Goal: Task Accomplishment & Management: Use online tool/utility

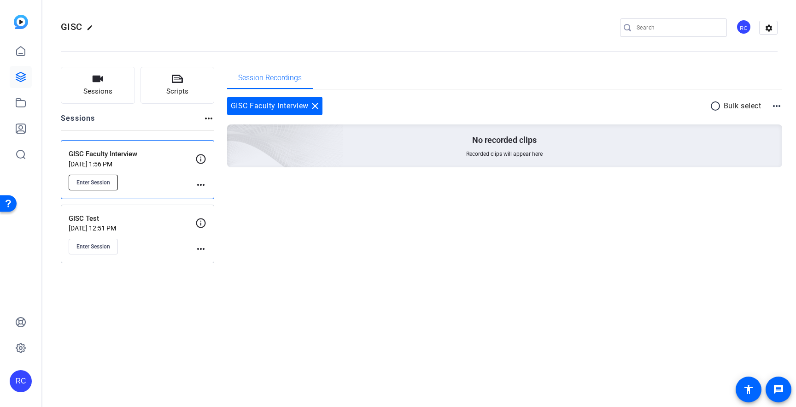
click at [109, 181] on span "Enter Session" at bounding box center [93, 182] width 34 height 7
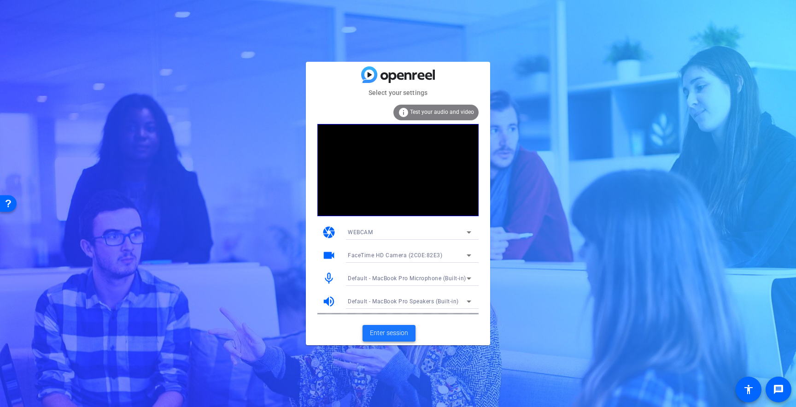
click at [388, 332] on span "Enter session" at bounding box center [389, 333] width 38 height 10
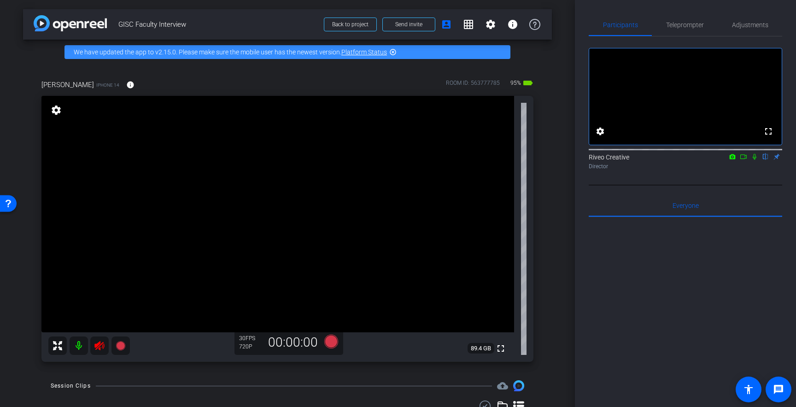
click at [99, 340] on icon at bounding box center [99, 345] width 11 height 11
click at [550, 248] on div "[PERSON_NAME] iPhone 14 info ROOM ID: 563777785 95% battery_std fullscreen sett…" at bounding box center [287, 217] width 528 height 306
click at [548, 248] on div "[PERSON_NAME] iPhone 14 info ROOM ID: 563777785 95% battery_std fullscreen sett…" at bounding box center [287, 217] width 528 height 306
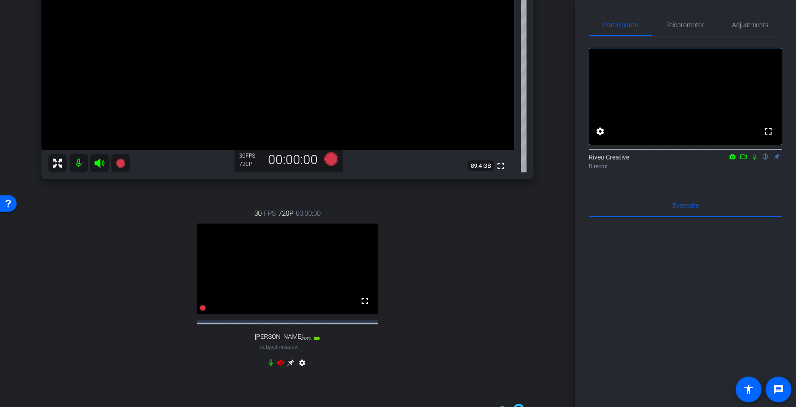
scroll to position [183, 0]
click at [281, 365] on icon at bounding box center [280, 361] width 7 height 7
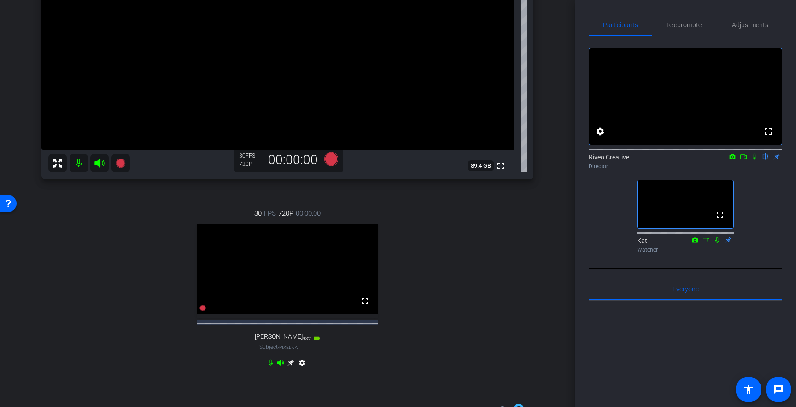
scroll to position [190, 0]
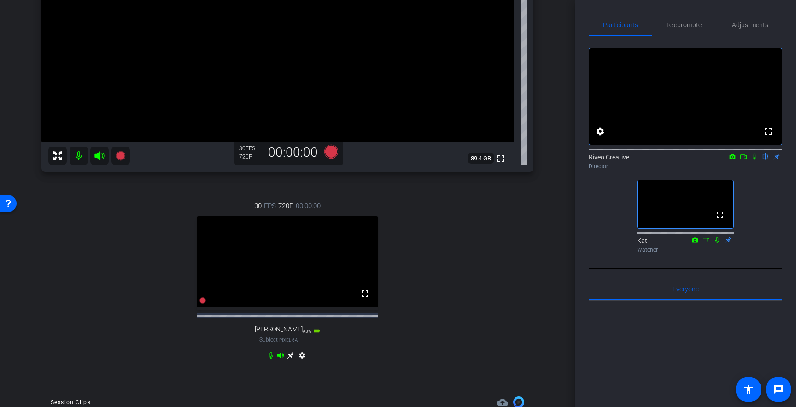
click at [290, 359] on icon at bounding box center [290, 355] width 7 height 7
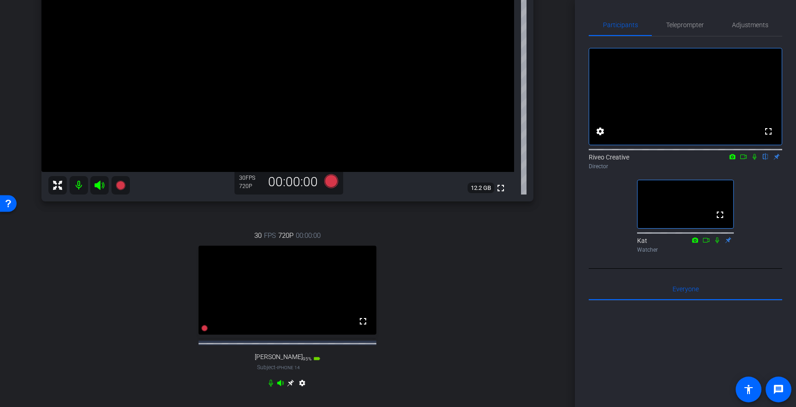
scroll to position [162, 0]
click at [292, 385] on icon at bounding box center [290, 381] width 7 height 7
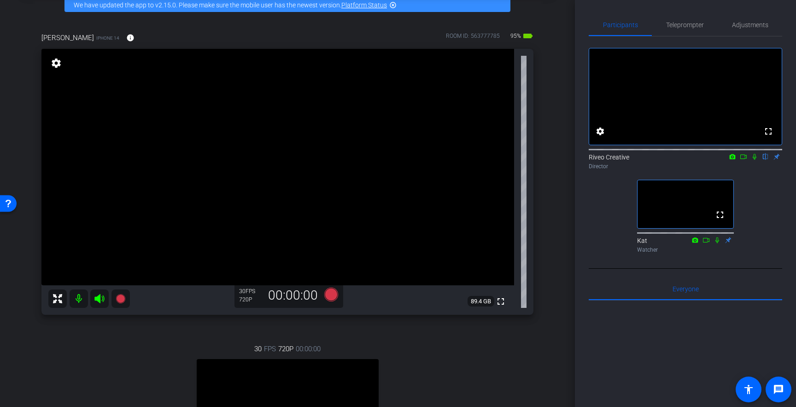
scroll to position [36, 0]
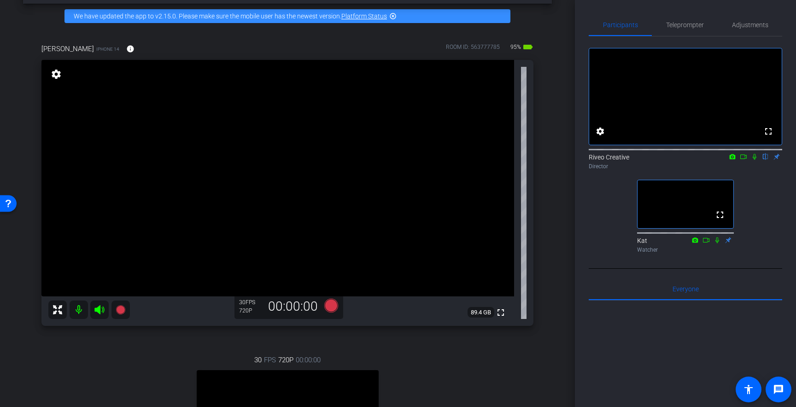
click at [285, 160] on video at bounding box center [277, 178] width 472 height 236
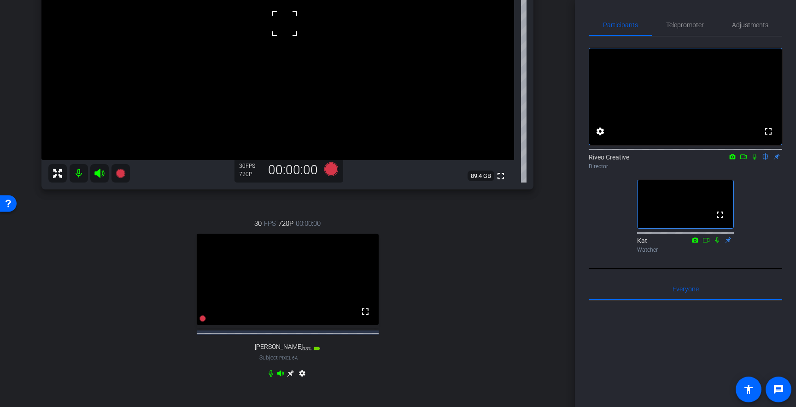
scroll to position [186, 0]
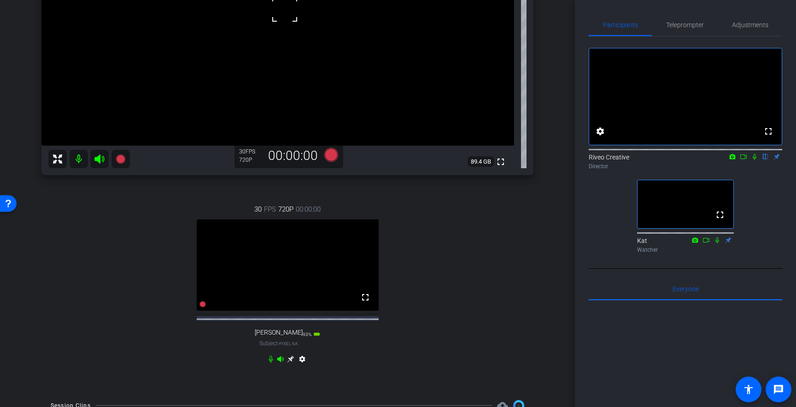
click at [289, 362] on icon at bounding box center [290, 358] width 7 height 7
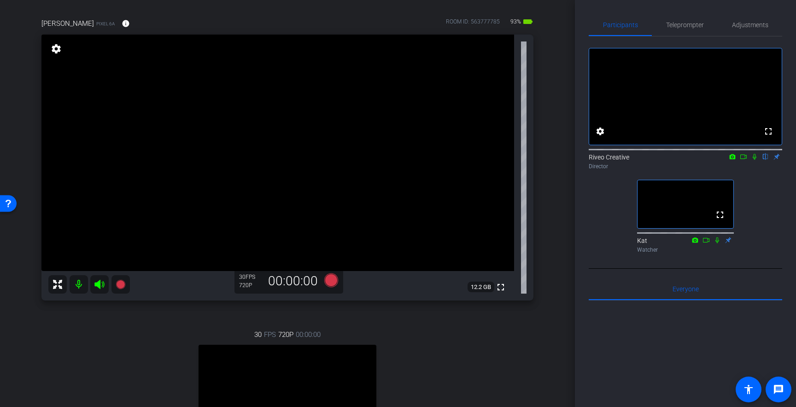
scroll to position [49, 0]
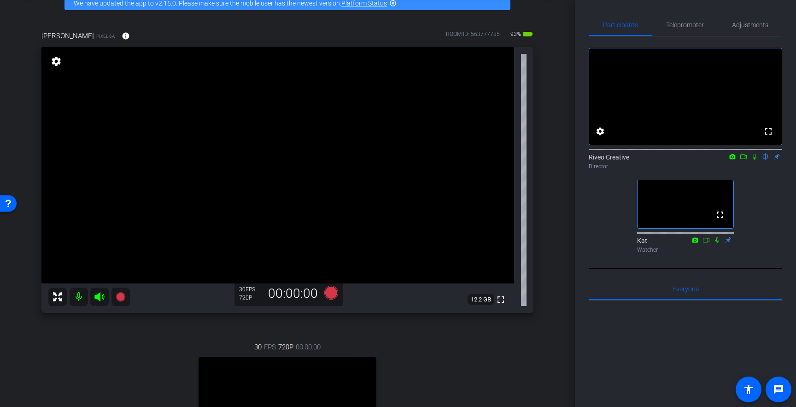
click at [738, 27] on span "Adjustments" at bounding box center [750, 25] width 36 height 6
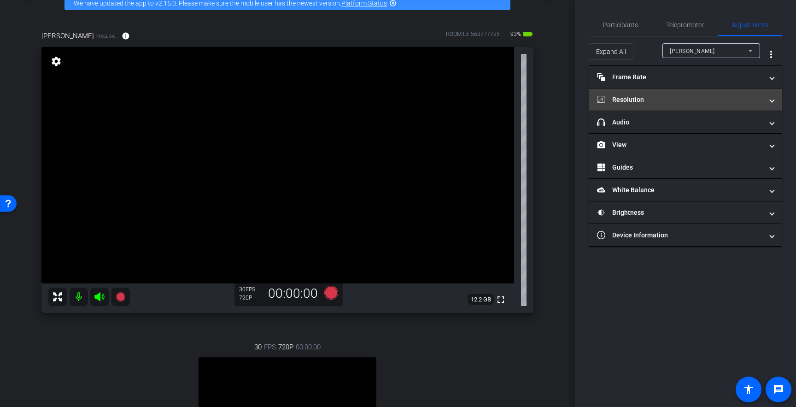
click at [697, 98] on mat-panel-title "Resolution" at bounding box center [680, 100] width 166 height 10
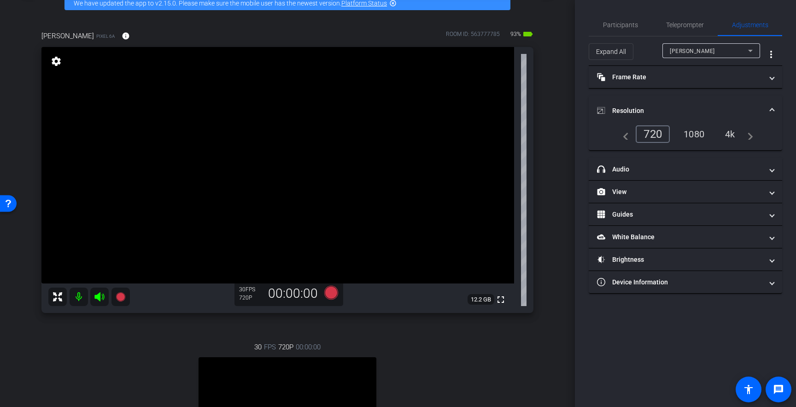
click at [725, 134] on div "4k" at bounding box center [730, 134] width 24 height 16
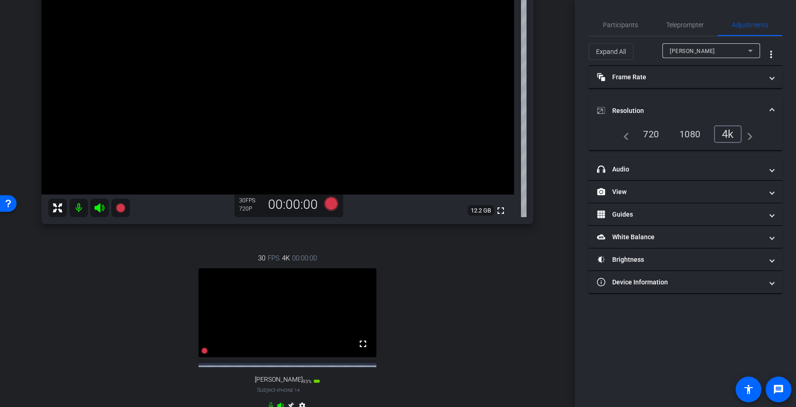
scroll to position [135, 0]
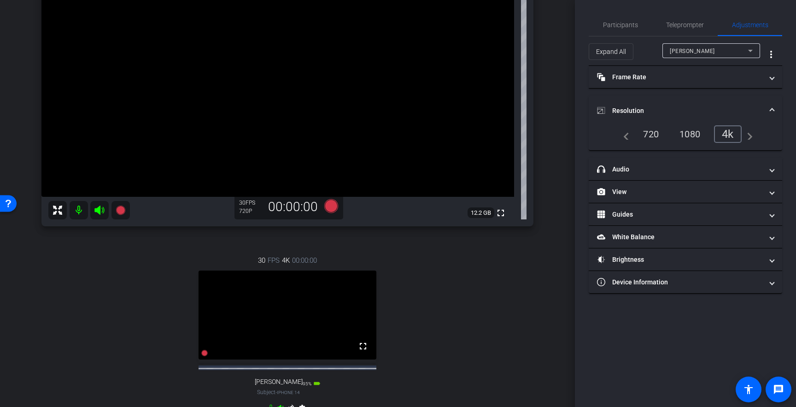
click at [713, 52] on div "[PERSON_NAME]" at bounding box center [708, 51] width 78 height 12
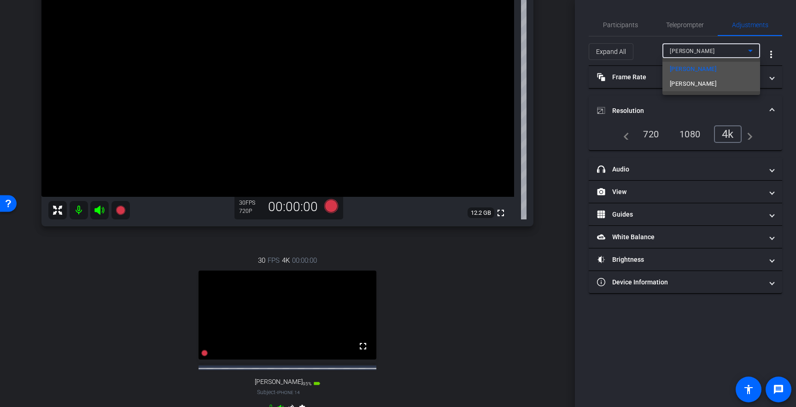
click at [686, 85] on span "[PERSON_NAME]" at bounding box center [692, 83] width 46 height 11
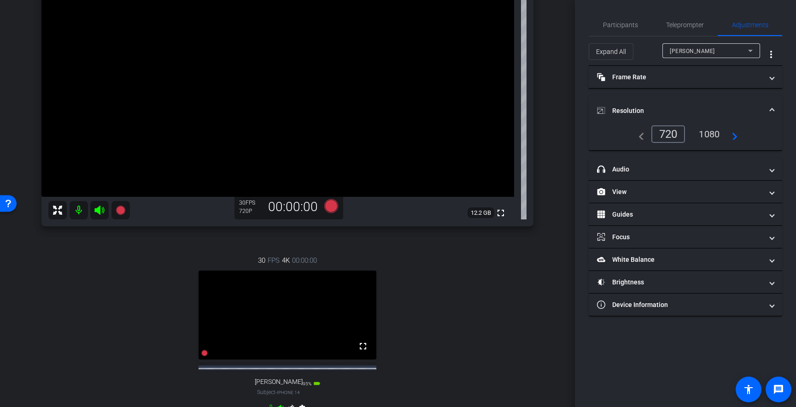
click at [732, 133] on mat-icon "navigate_next" at bounding box center [731, 133] width 11 height 11
click at [707, 135] on div "1080" at bounding box center [708, 134] width 35 height 16
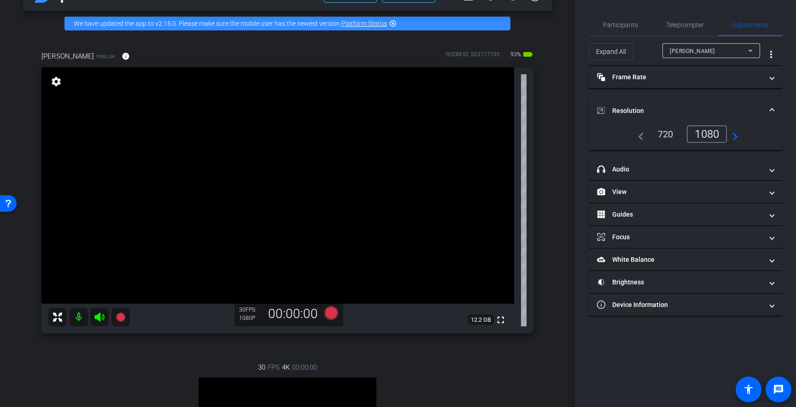
scroll to position [0, 0]
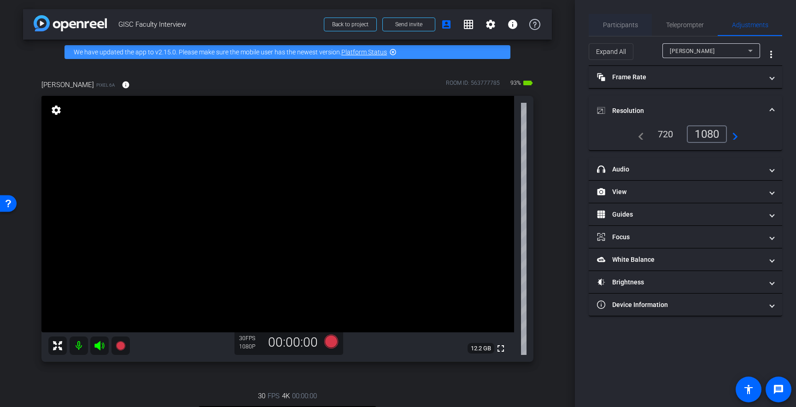
click at [623, 23] on span "Participants" at bounding box center [620, 25] width 35 height 6
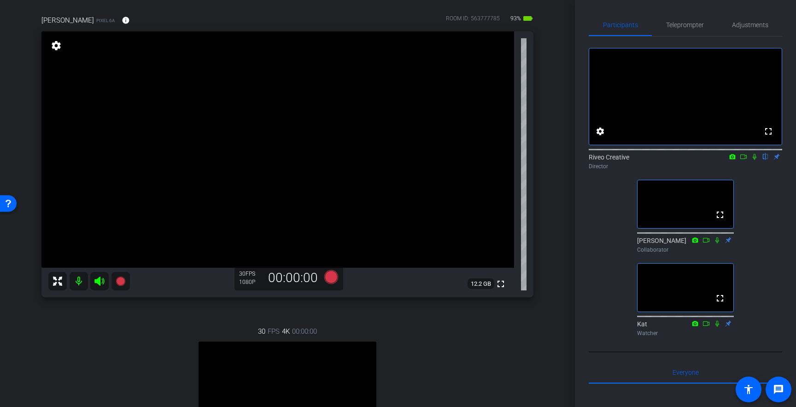
scroll to position [65, 0]
click at [463, 330] on div "30 FPS 4K 00:00:00 fullscreen [PERSON_NAME] Subject - iPhone 14 95% battery_std…" at bounding box center [287, 405] width 492 height 190
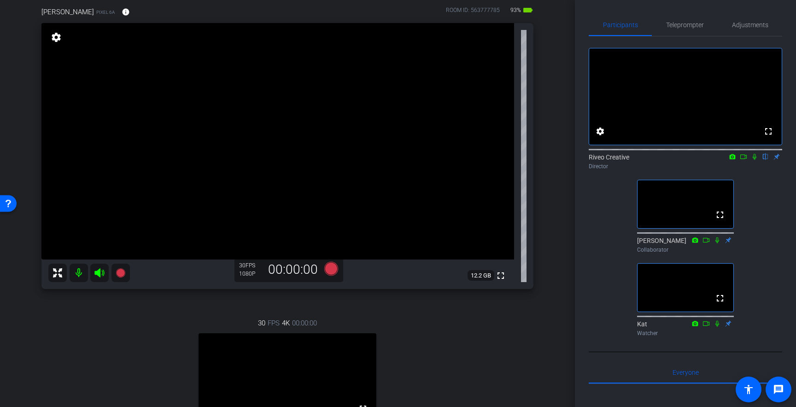
scroll to position [109, 0]
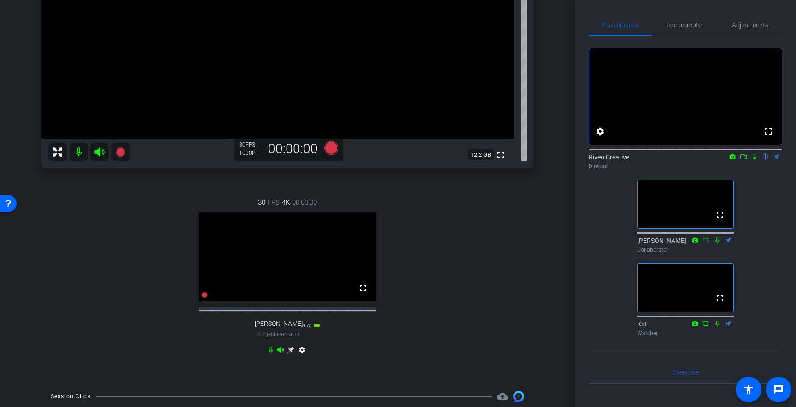
click at [291, 353] on icon at bounding box center [290, 349] width 7 height 7
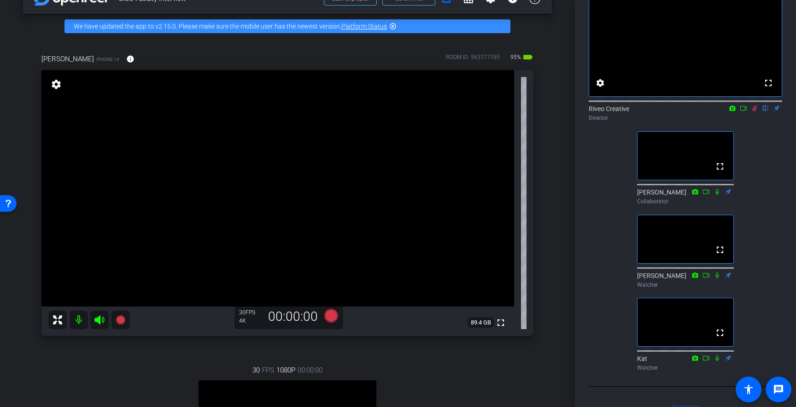
scroll to position [27, 0]
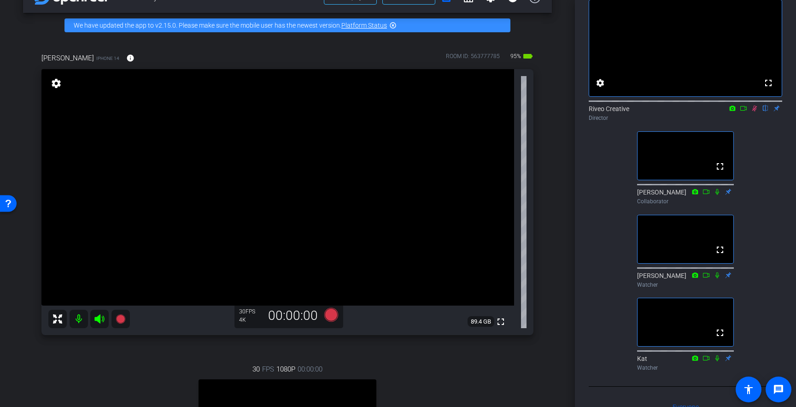
click at [753, 111] on icon at bounding box center [754, 108] width 5 height 6
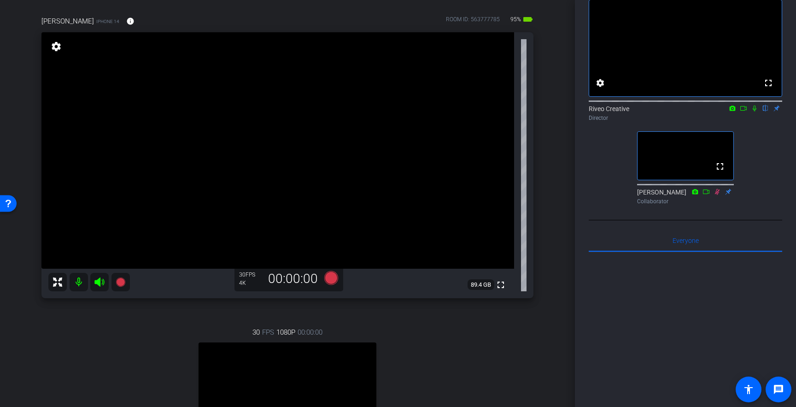
scroll to position [62, 0]
click at [332, 281] on icon at bounding box center [331, 280] width 14 height 14
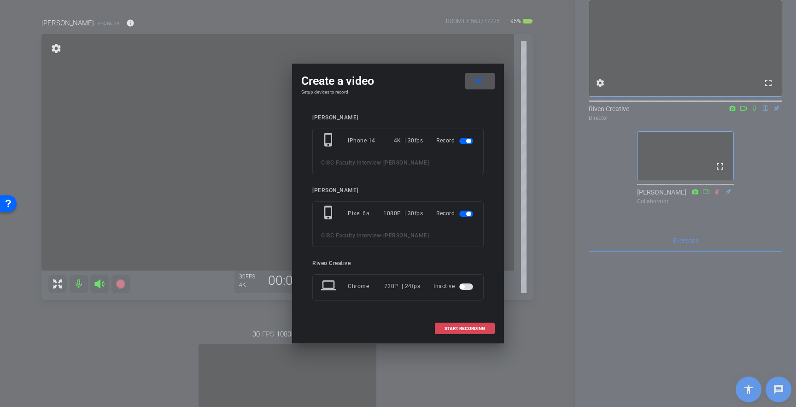
click at [455, 327] on span "START RECORDING" at bounding box center [464, 328] width 41 height 5
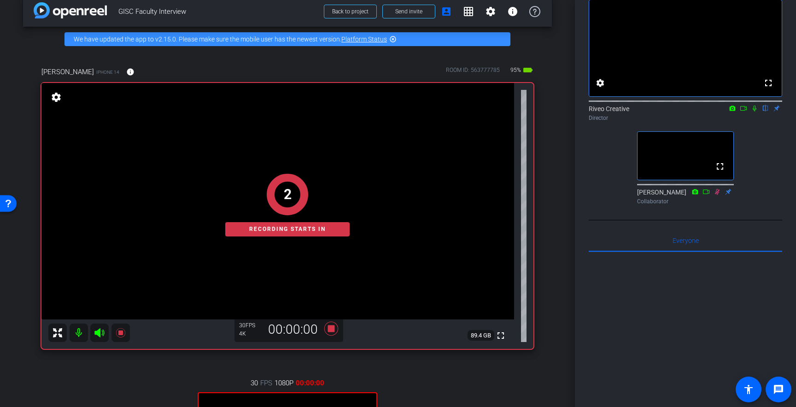
scroll to position [11, 0]
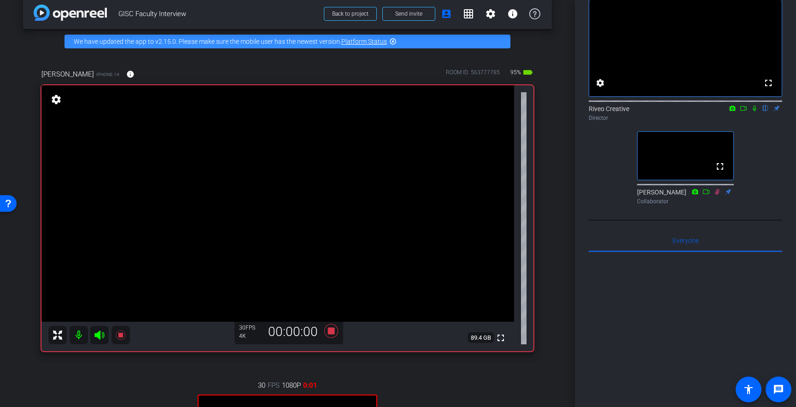
click at [756, 111] on icon at bounding box center [753, 108] width 7 height 6
click at [755, 111] on icon at bounding box center [754, 108] width 5 height 6
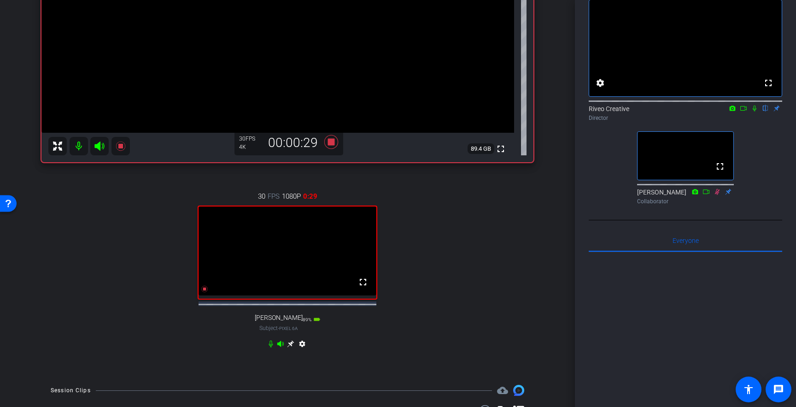
scroll to position [200, 0]
click at [289, 346] on icon at bounding box center [290, 342] width 7 height 7
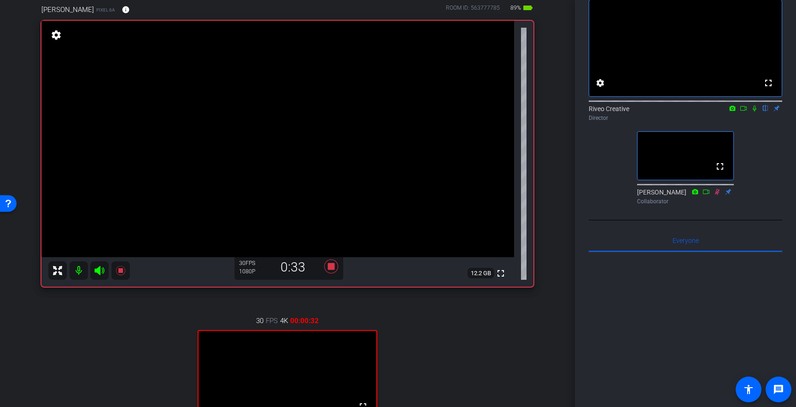
scroll to position [69, 0]
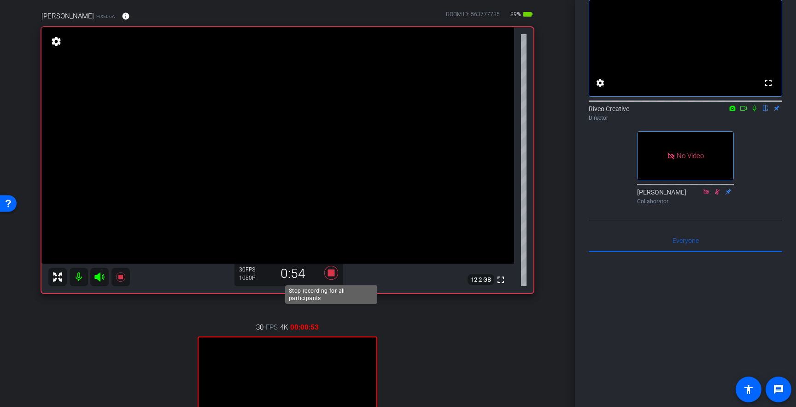
click at [331, 273] on icon at bounding box center [331, 273] width 14 height 14
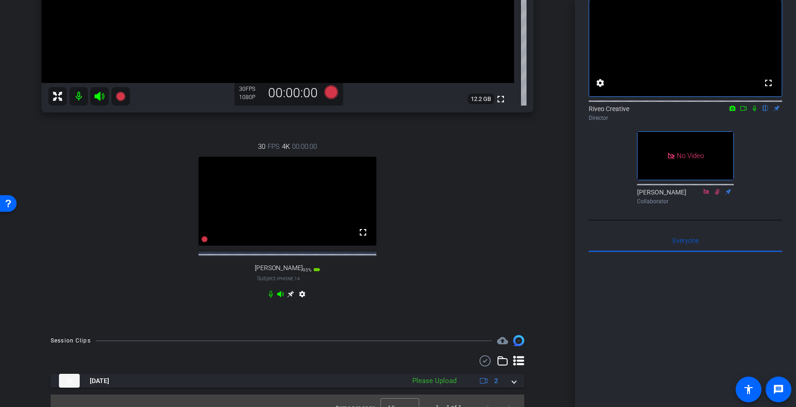
scroll to position [271, 0]
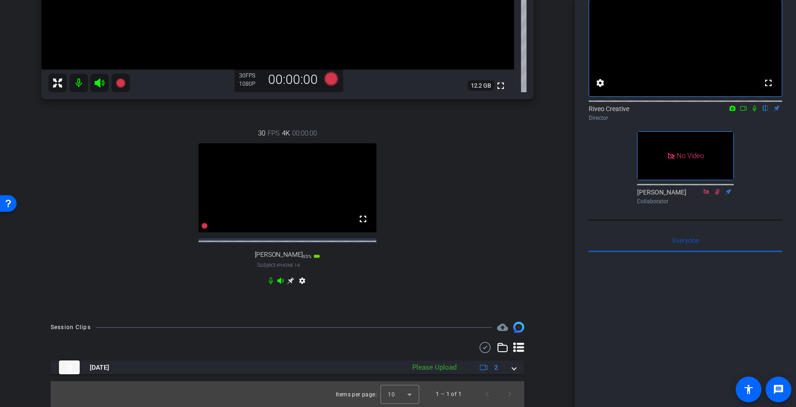
click at [518, 345] on icon at bounding box center [518, 347] width 11 height 11
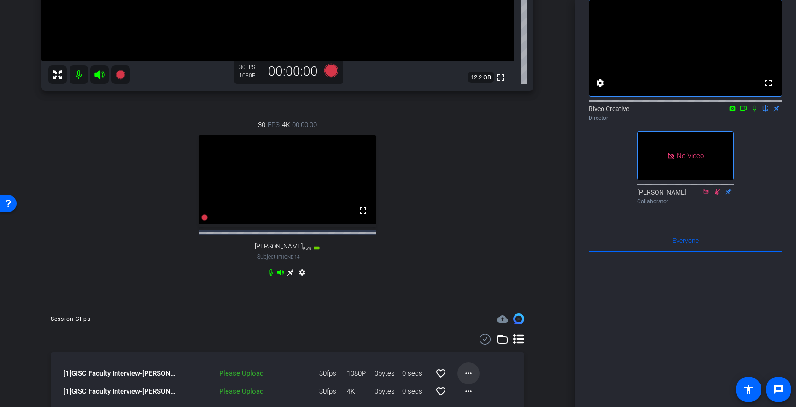
click at [466, 378] on mat-icon "more_horiz" at bounding box center [468, 372] width 11 height 11
click at [474, 342] on span "Upload" at bounding box center [483, 339] width 37 height 11
click at [471, 396] on mat-icon "more_horiz" at bounding box center [468, 390] width 11 height 11
click at [469, 356] on span "Upload" at bounding box center [483, 357] width 37 height 11
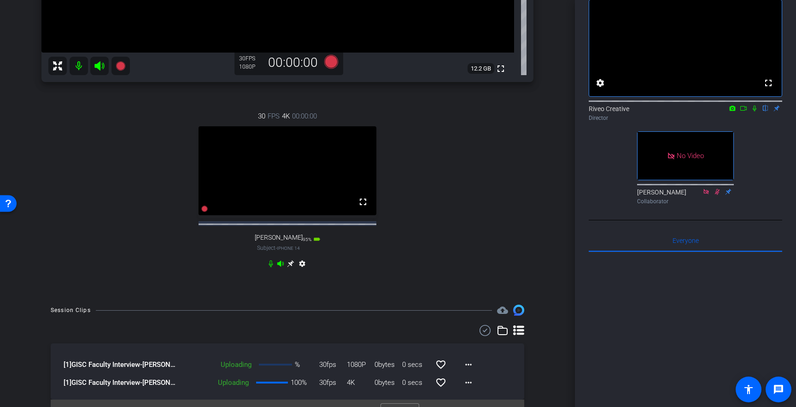
scroll to position [306, 0]
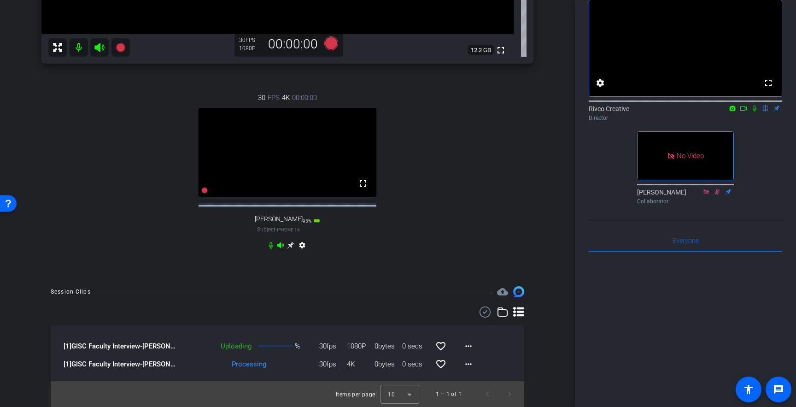
click at [239, 345] on div "Uploading" at bounding box center [217, 346] width 78 height 11
drag, startPoint x: 266, startPoint y: 346, endPoint x: 251, endPoint y: 346, distance: 14.7
click at [251, 346] on div "Uploading % 30fps 1080P 0bytes 0 secs favorite_border more_horiz" at bounding box center [329, 346] width 302 height 22
click at [274, 347] on div "Uploading % 30fps 1080P 0bytes 0 secs favorite_border more_horiz" at bounding box center [329, 346] width 302 height 22
click at [244, 347] on div "Uploading" at bounding box center [217, 346] width 78 height 11
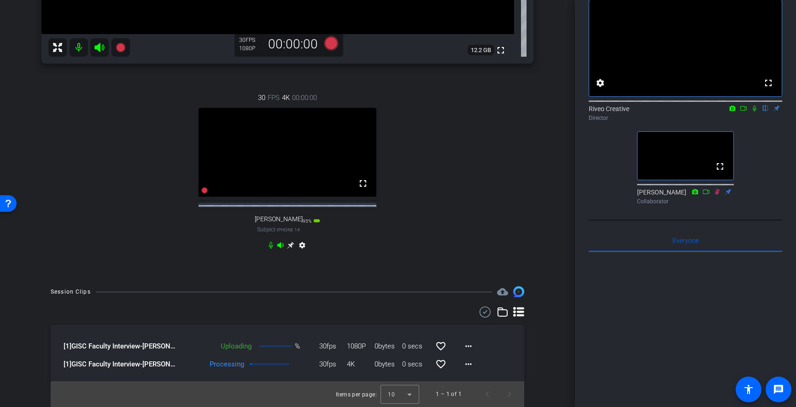
click at [264, 347] on div "Uploading % 30fps 1080P 0bytes 0 secs favorite_border more_horiz" at bounding box center [329, 346] width 302 height 22
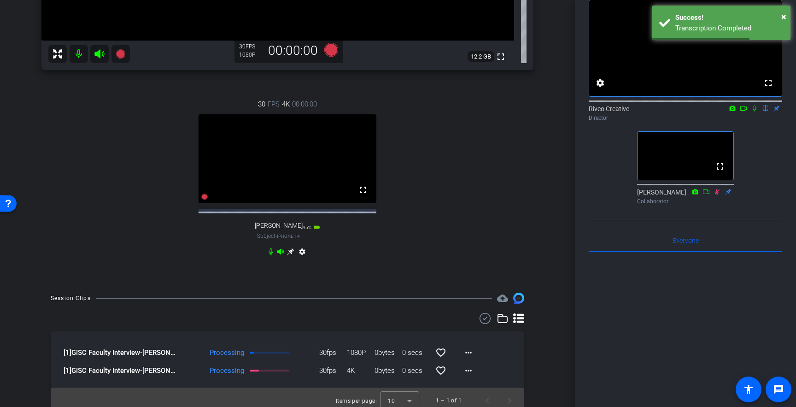
scroll to position [276, 0]
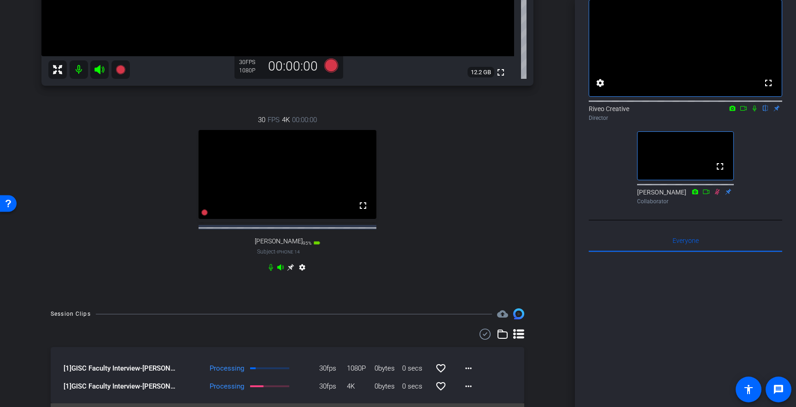
click at [755, 111] on icon at bounding box center [754, 108] width 4 height 6
click at [466, 391] on mat-icon "more_horiz" at bounding box center [468, 385] width 11 height 11
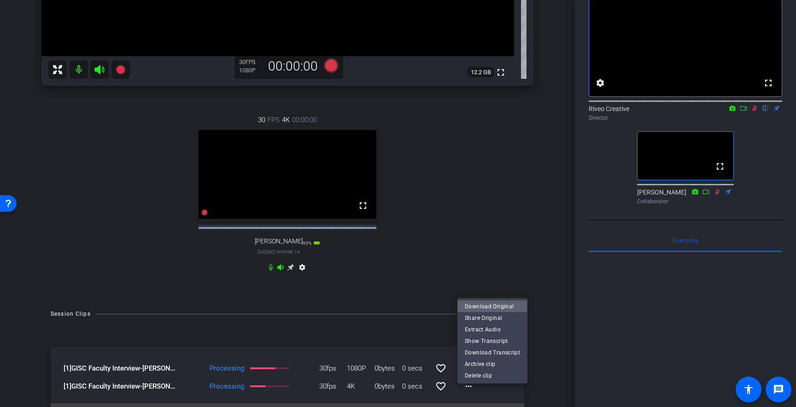
click at [489, 303] on span "Download Original" at bounding box center [492, 306] width 55 height 11
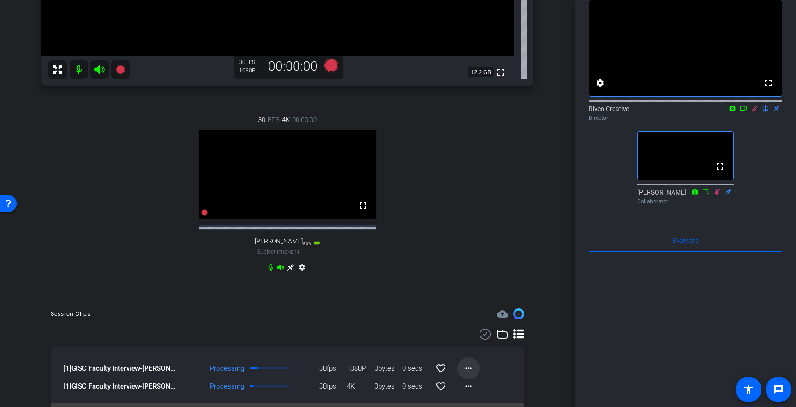
click at [469, 373] on mat-icon "more_horiz" at bounding box center [468, 367] width 11 height 11
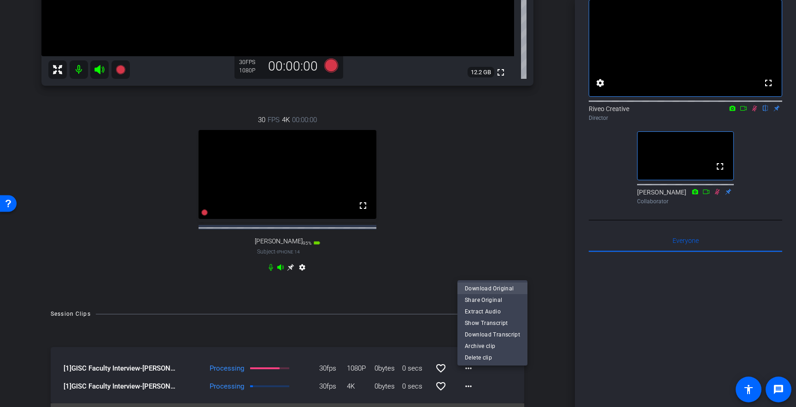
click at [480, 287] on span "Download Original" at bounding box center [492, 288] width 55 height 11
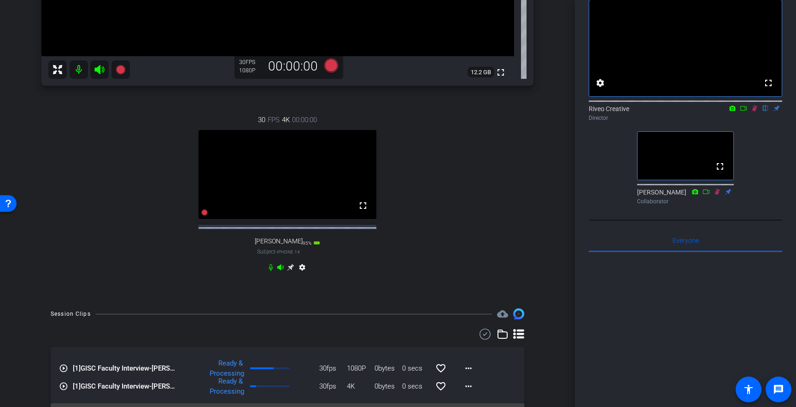
click at [752, 122] on div "Riveo Creative flip Director" at bounding box center [684, 113] width 193 height 18
click at [754, 111] on icon at bounding box center [753, 108] width 7 height 6
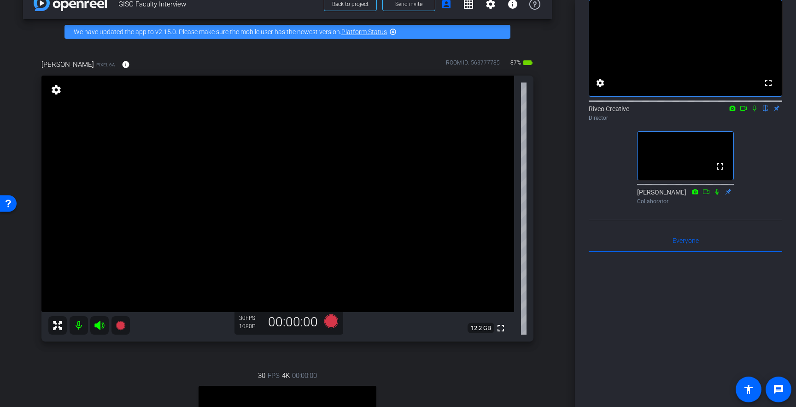
scroll to position [18, 0]
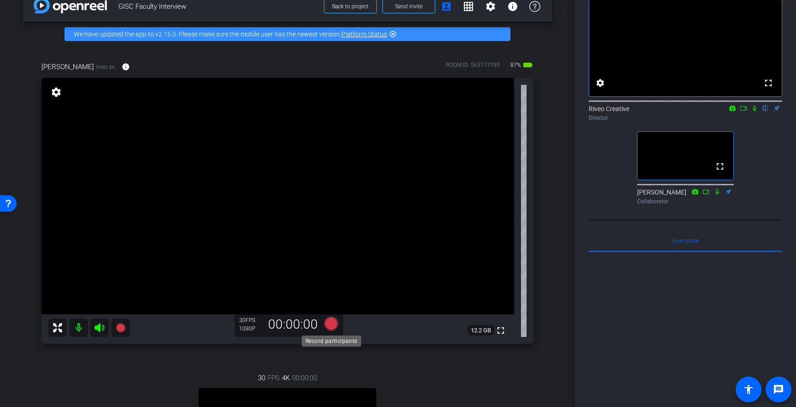
click at [333, 322] on icon at bounding box center [331, 323] width 14 height 14
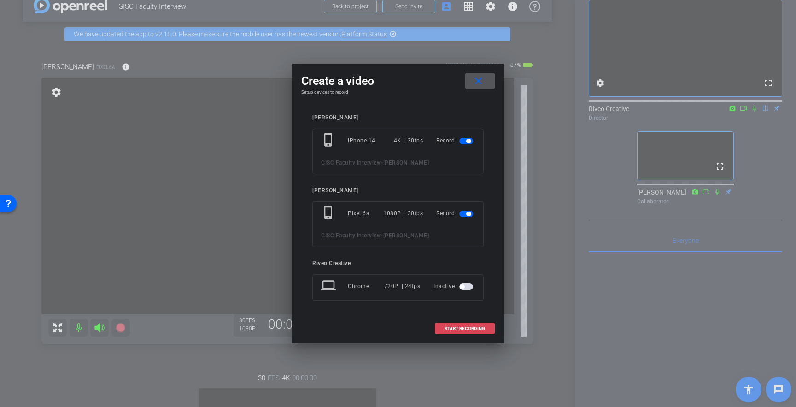
click at [459, 326] on span "START RECORDING" at bounding box center [464, 328] width 41 height 5
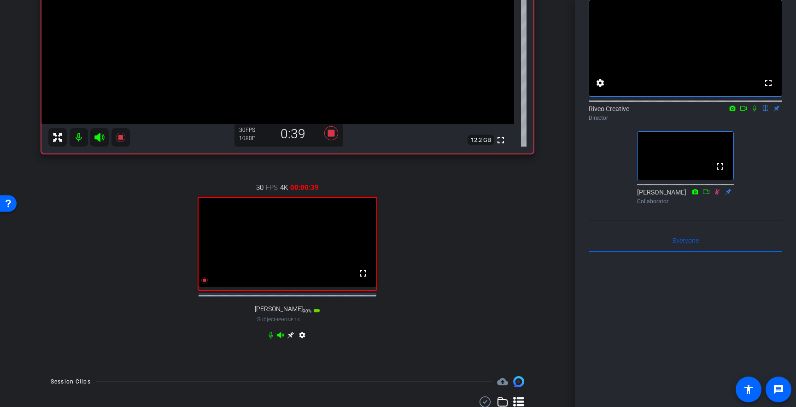
scroll to position [213, 0]
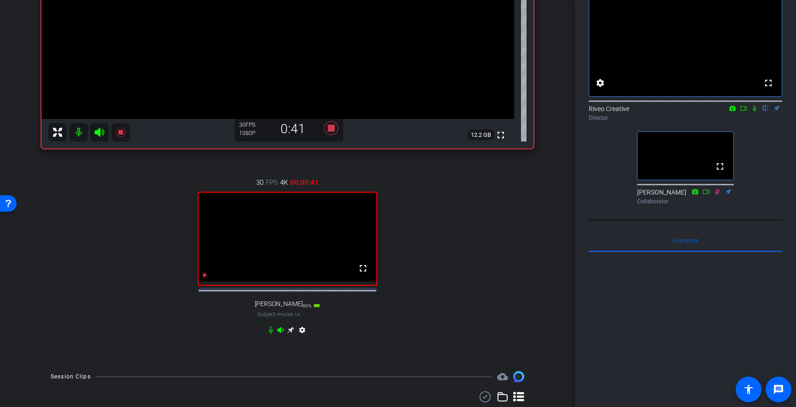
click at [291, 333] on icon at bounding box center [290, 329] width 7 height 7
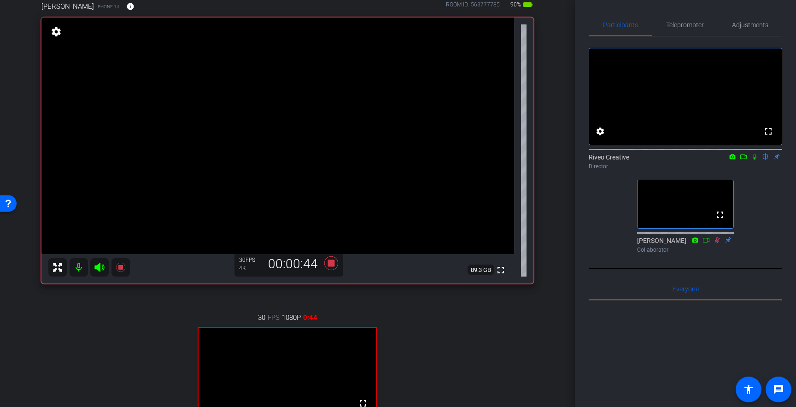
scroll to position [69, 0]
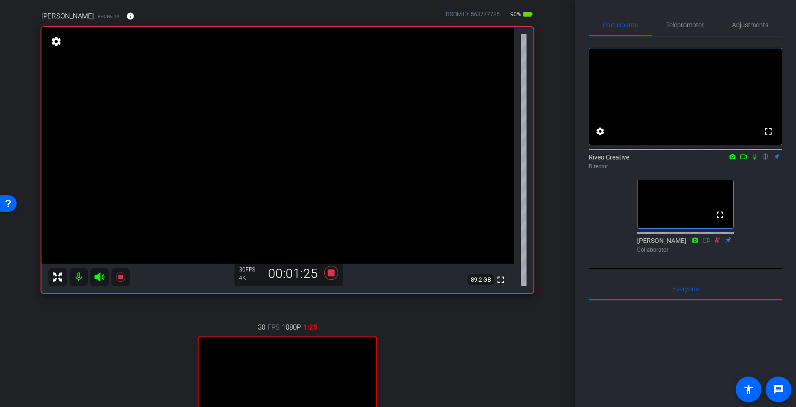
click at [551, 233] on div "[PERSON_NAME] iPhone 14 info ROOM ID: 563777785 90% battery_std fullscreen sett…" at bounding box center [287, 251] width 528 height 510
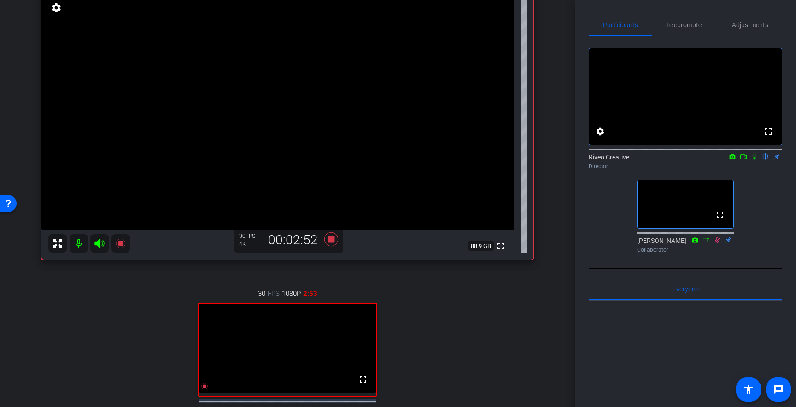
scroll to position [104, 0]
click at [755, 160] on icon at bounding box center [754, 157] width 4 height 6
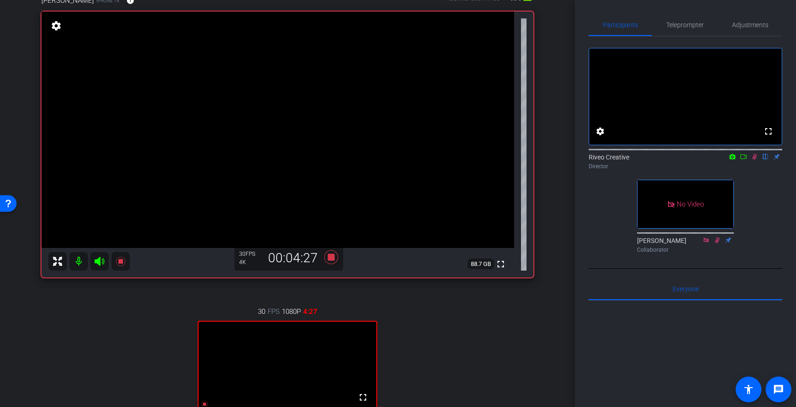
scroll to position [84, 0]
click at [753, 160] on icon at bounding box center [753, 156] width 7 height 6
click at [331, 258] on icon at bounding box center [331, 257] width 14 height 14
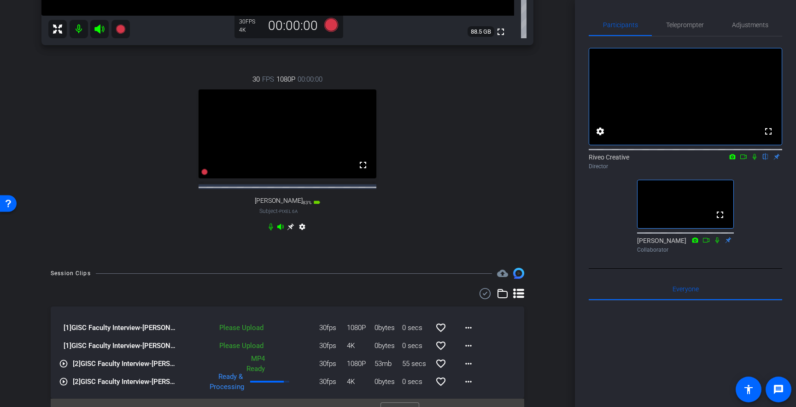
scroll to position [342, 0]
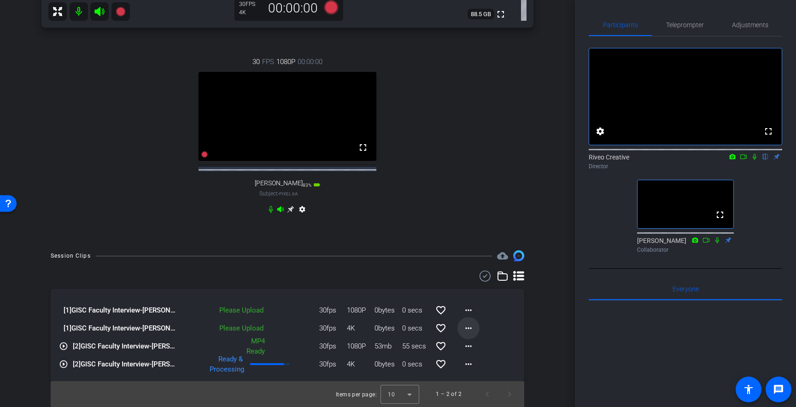
click at [470, 325] on mat-icon "more_horiz" at bounding box center [468, 327] width 11 height 11
click at [469, 342] on span "Upload" at bounding box center [483, 347] width 37 height 11
click at [469, 306] on mat-icon "more_horiz" at bounding box center [468, 309] width 11 height 11
click at [468, 325] on span "Upload" at bounding box center [483, 329] width 37 height 11
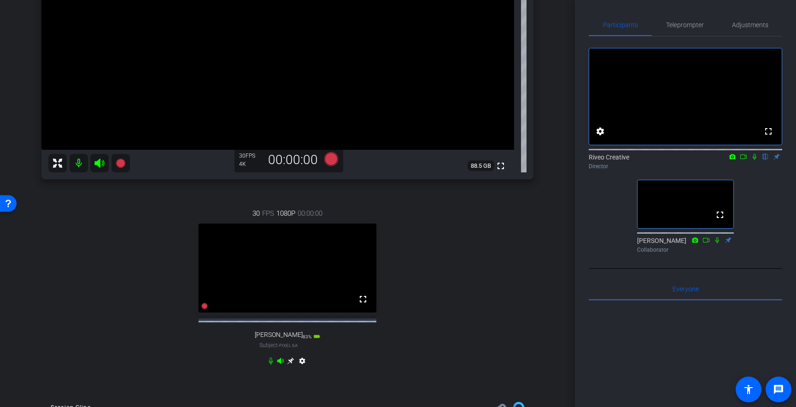
scroll to position [96, 0]
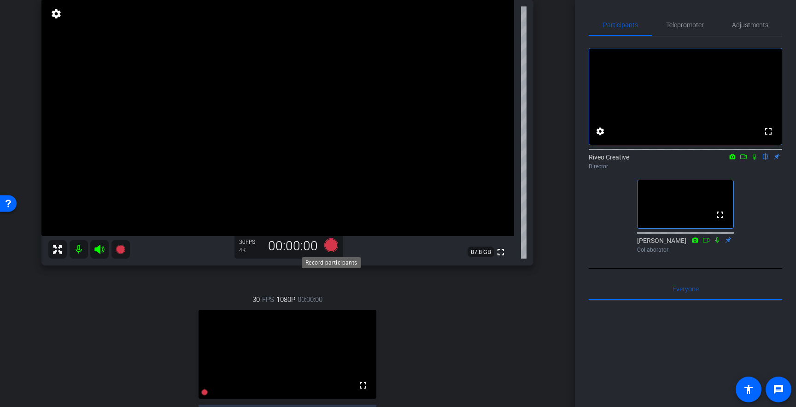
click at [329, 246] on icon at bounding box center [331, 245] width 14 height 14
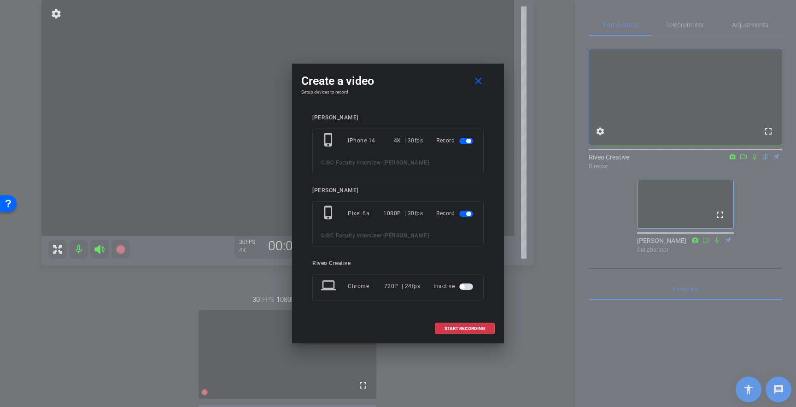
drag, startPoint x: 459, startPoint y: 325, endPoint x: 455, endPoint y: 368, distance: 42.5
click at [455, 368] on div "Create a video close Setup devices to record [PERSON_NAME] phone_iphone iPhone …" at bounding box center [398, 203] width 796 height 407
click at [477, 80] on mat-icon "close" at bounding box center [478, 81] width 12 height 12
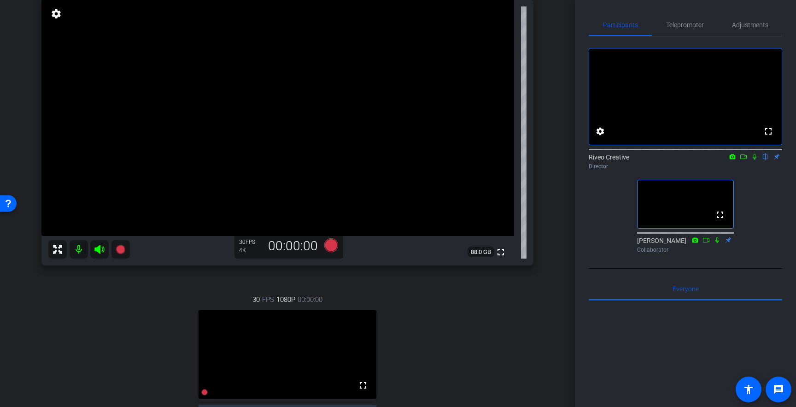
scroll to position [64, 0]
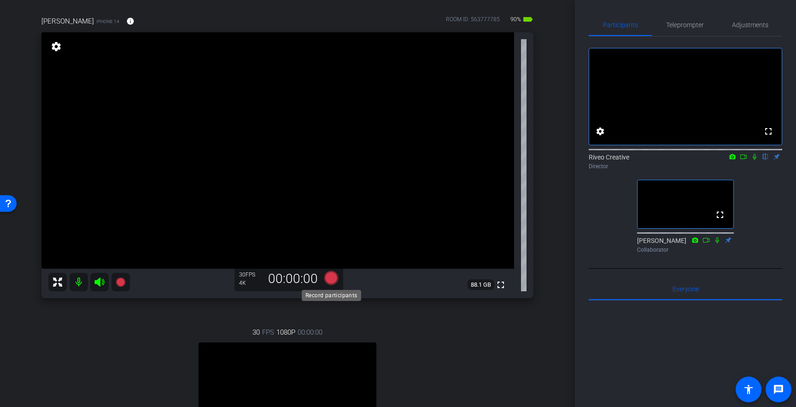
click at [332, 278] on icon at bounding box center [331, 278] width 14 height 14
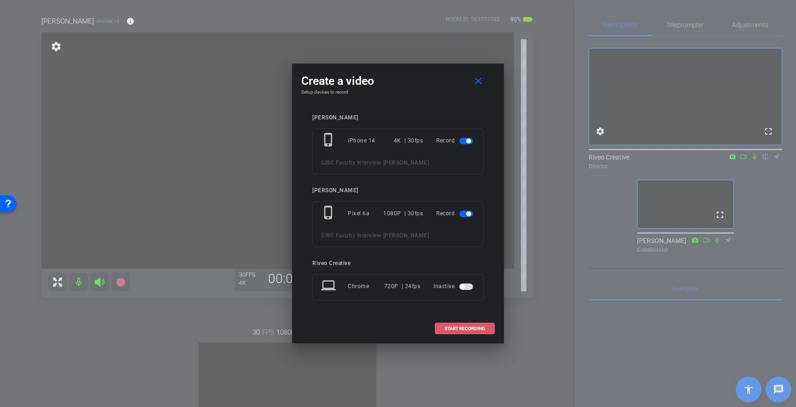
click at [455, 328] on span "START RECORDING" at bounding box center [464, 328] width 41 height 5
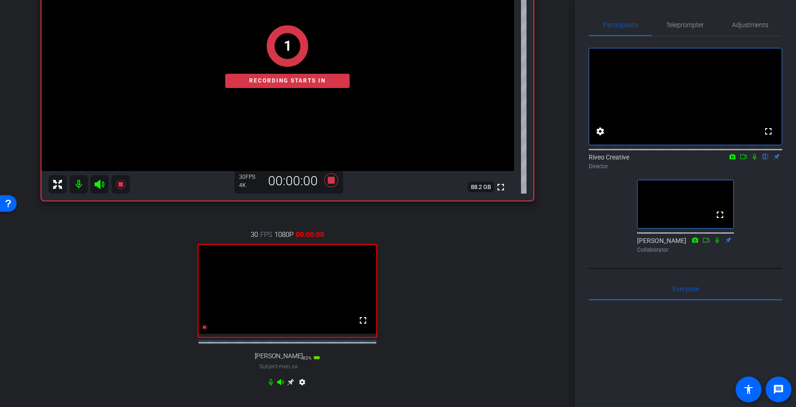
scroll to position [163, 0]
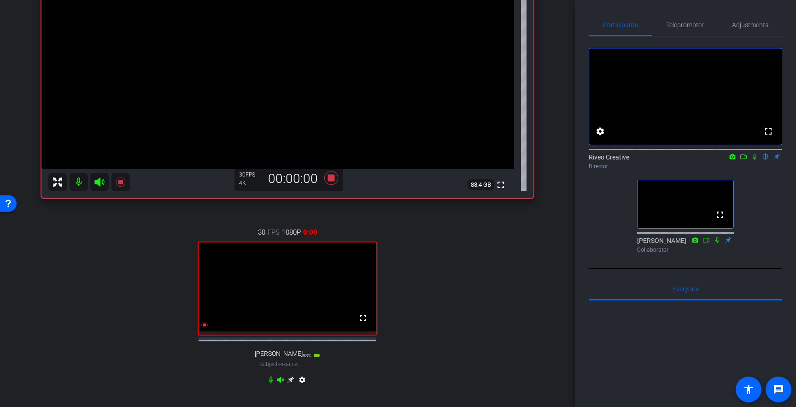
click at [290, 383] on icon at bounding box center [290, 379] width 7 height 7
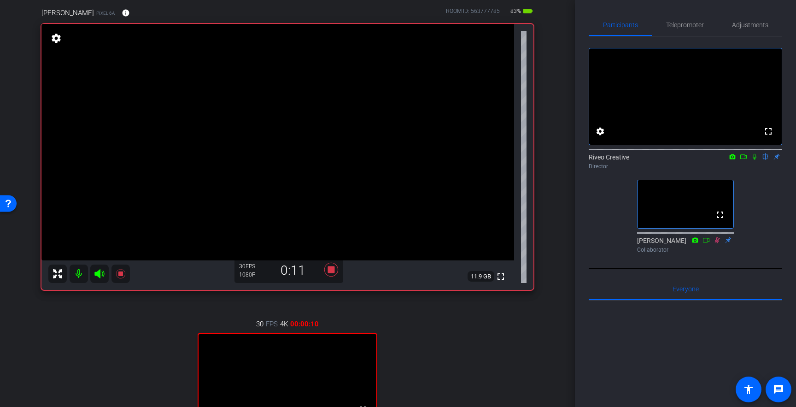
scroll to position [63, 0]
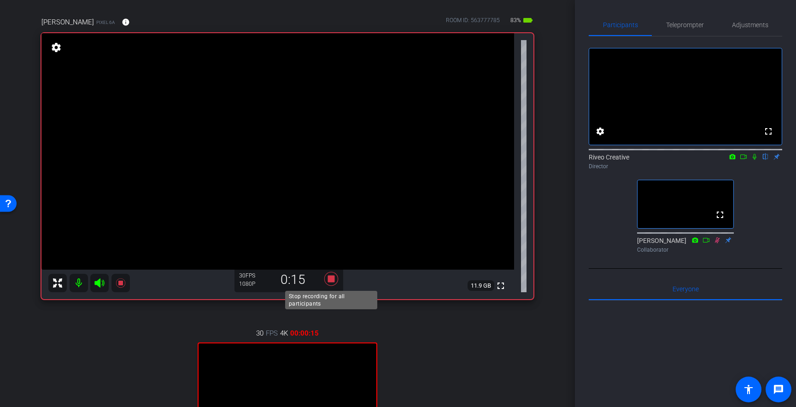
click at [330, 278] on icon at bounding box center [331, 279] width 14 height 14
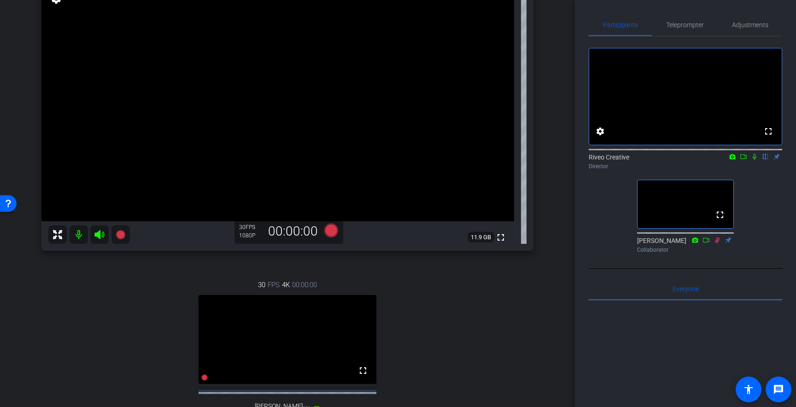
scroll to position [50, 0]
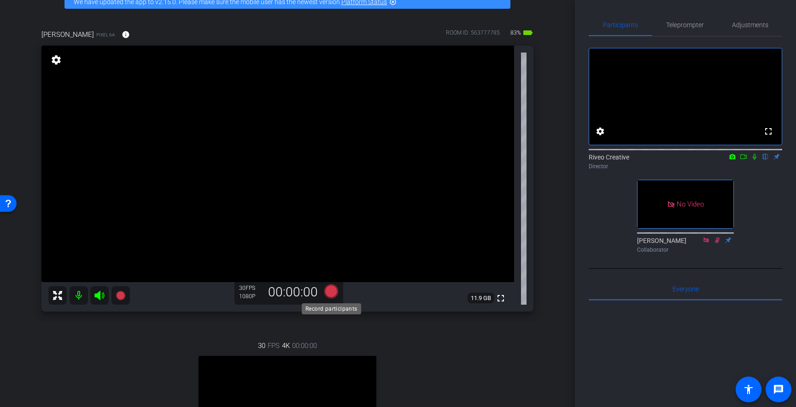
click at [333, 289] on icon at bounding box center [331, 291] width 14 height 14
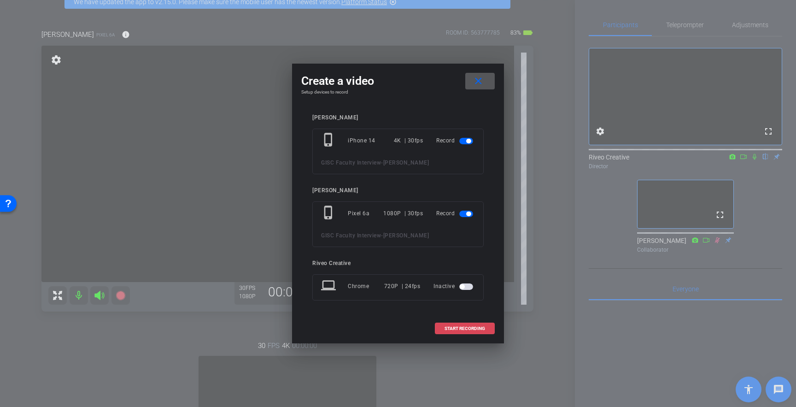
click at [470, 327] on span "START RECORDING" at bounding box center [464, 328] width 41 height 5
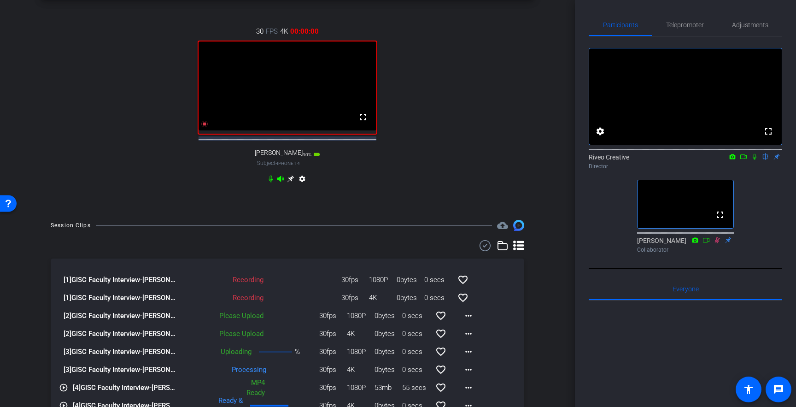
scroll to position [366, 0]
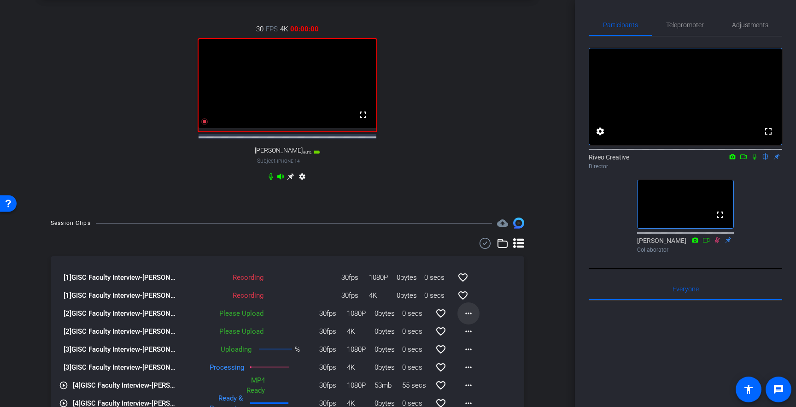
click at [467, 319] on mat-icon "more_horiz" at bounding box center [468, 313] width 11 height 11
click at [467, 340] on span "Upload" at bounding box center [483, 338] width 37 height 11
click at [467, 337] on mat-icon "more_horiz" at bounding box center [468, 330] width 11 height 11
click at [471, 353] on span "Upload" at bounding box center [483, 356] width 37 height 11
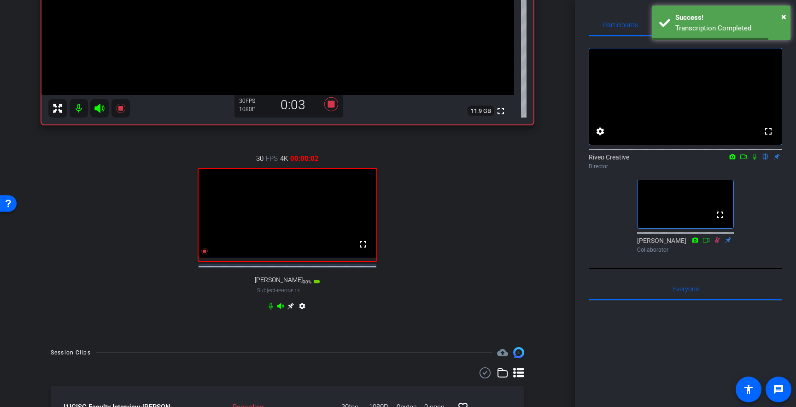
scroll to position [168, 0]
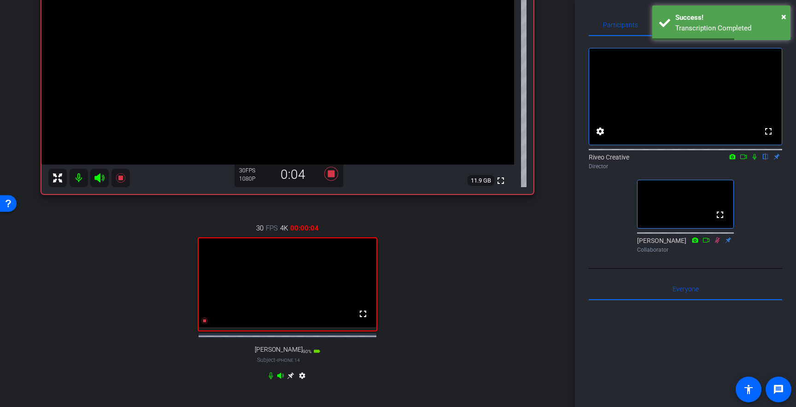
click at [289, 379] on icon at bounding box center [290, 375] width 7 height 7
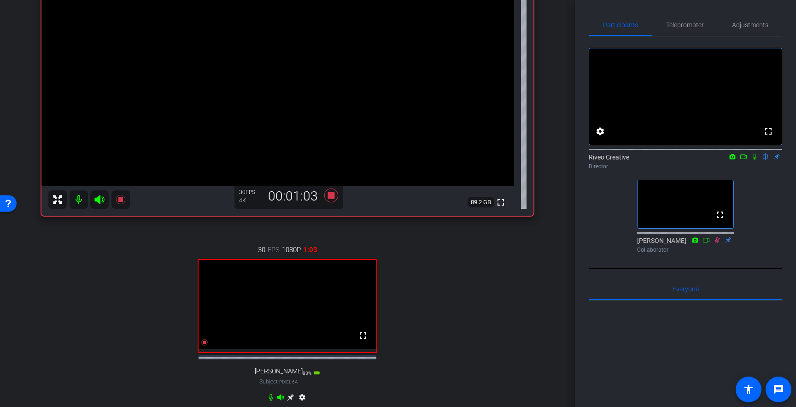
scroll to position [154, 0]
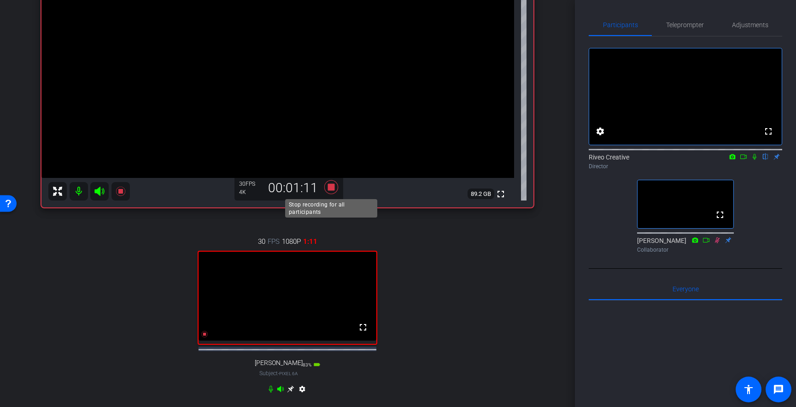
click at [331, 186] on icon at bounding box center [331, 187] width 14 height 14
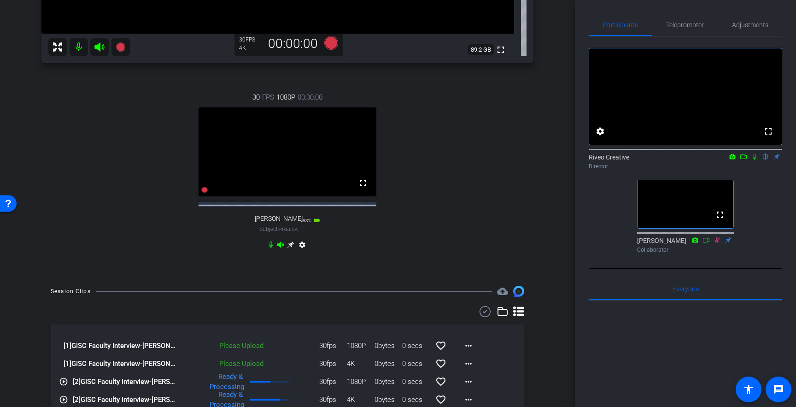
scroll to position [312, 0]
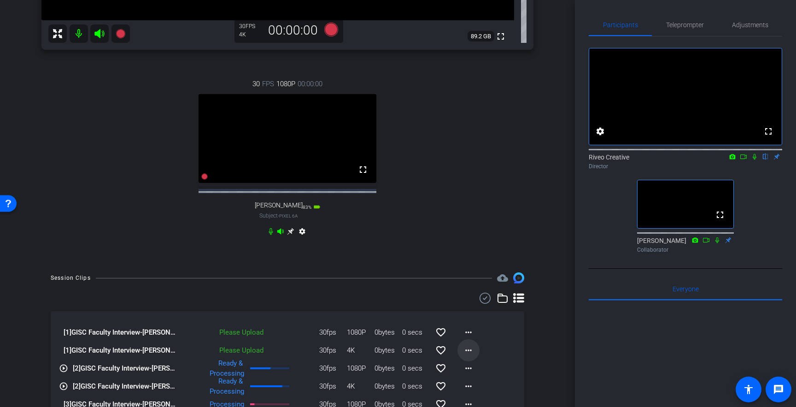
click at [465, 355] on mat-icon "more_horiz" at bounding box center [468, 349] width 11 height 11
click at [470, 315] on span "Upload" at bounding box center [483, 316] width 37 height 11
click at [468, 337] on mat-icon "more_horiz" at bounding box center [468, 331] width 11 height 11
click at [465, 358] on span "Upload" at bounding box center [483, 359] width 37 height 11
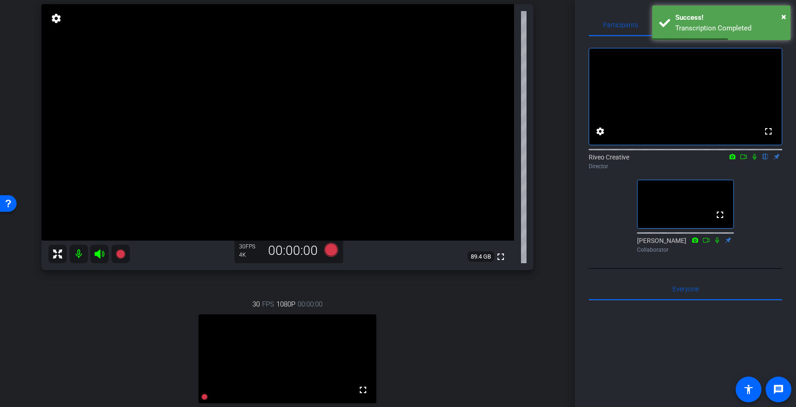
scroll to position [80, 0]
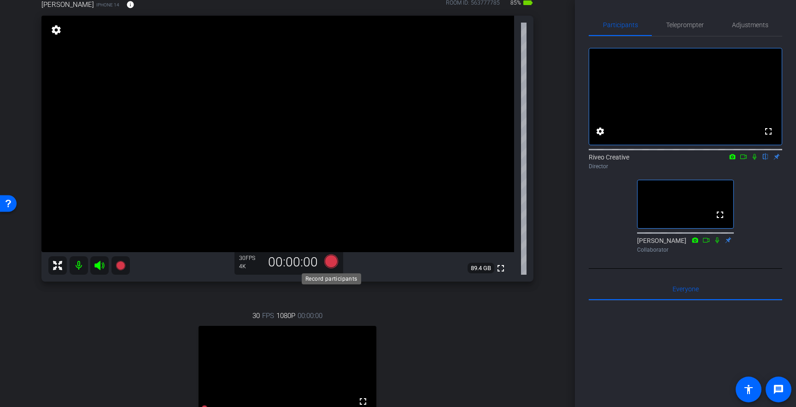
click at [331, 261] on icon at bounding box center [331, 261] width 14 height 14
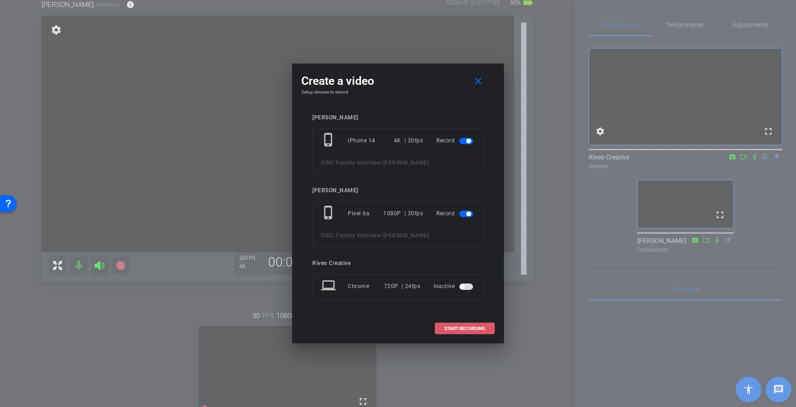
click at [458, 326] on span "START RECORDING" at bounding box center [464, 328] width 41 height 5
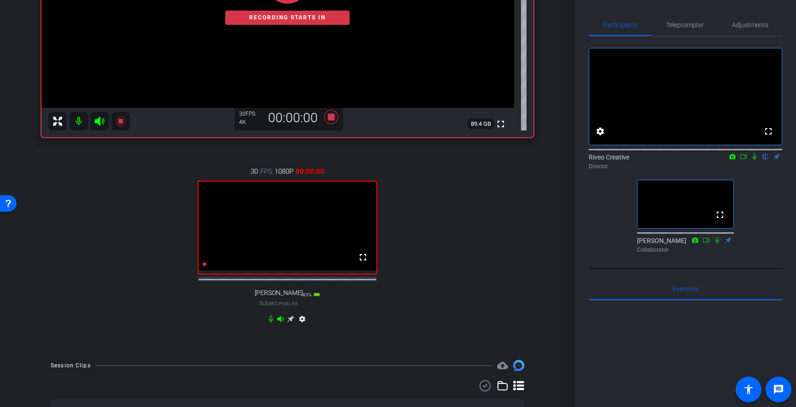
scroll to position [238, 0]
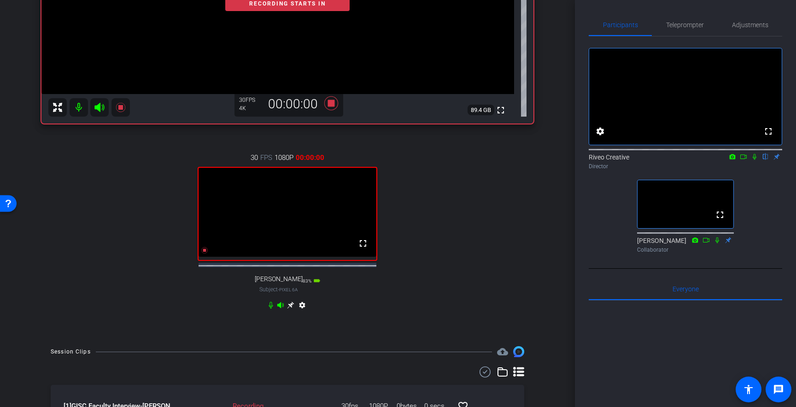
click at [755, 160] on icon at bounding box center [753, 156] width 7 height 6
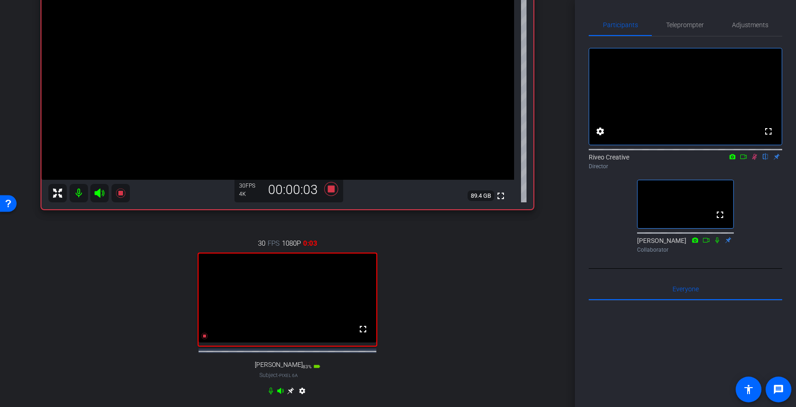
scroll to position [163, 0]
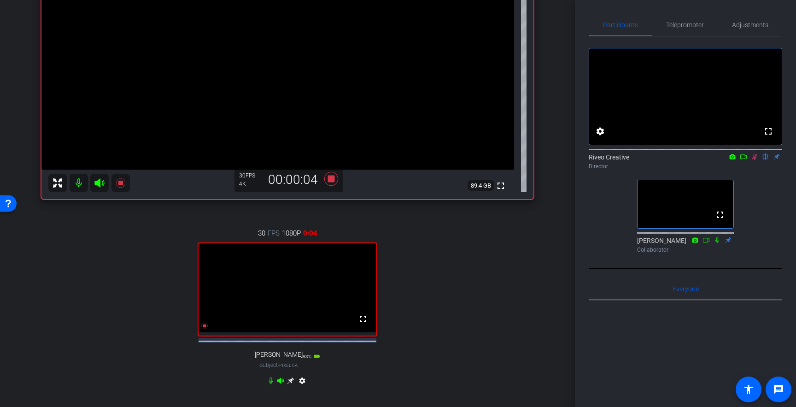
click at [290, 384] on icon at bounding box center [290, 380] width 7 height 7
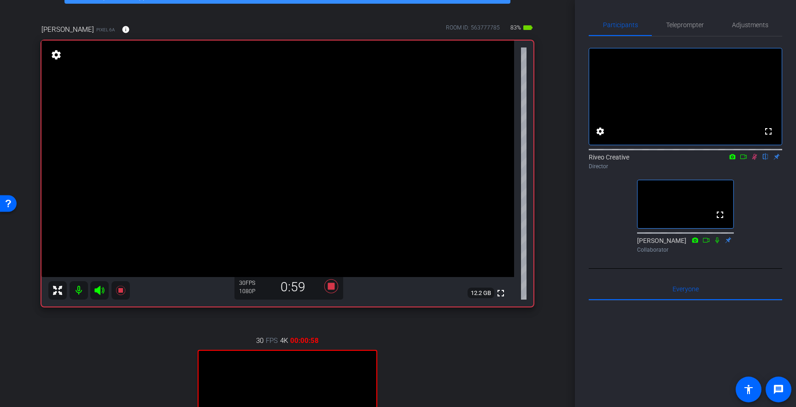
scroll to position [54, 0]
click at [755, 160] on icon at bounding box center [753, 156] width 7 height 6
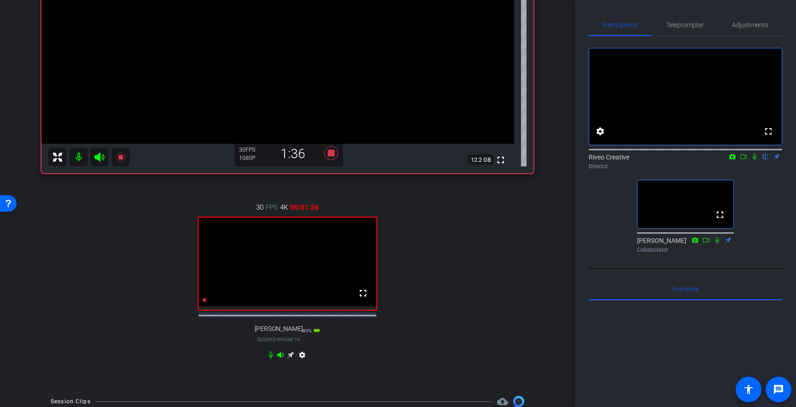
scroll to position [184, 0]
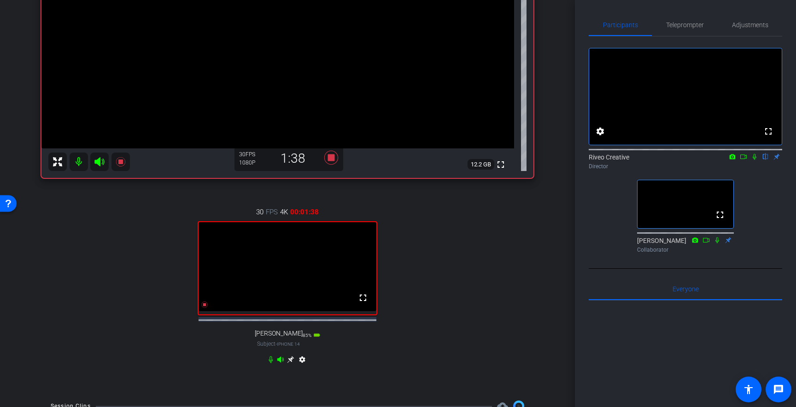
click at [754, 160] on icon at bounding box center [753, 156] width 7 height 6
click at [290, 363] on icon at bounding box center [290, 359] width 7 height 7
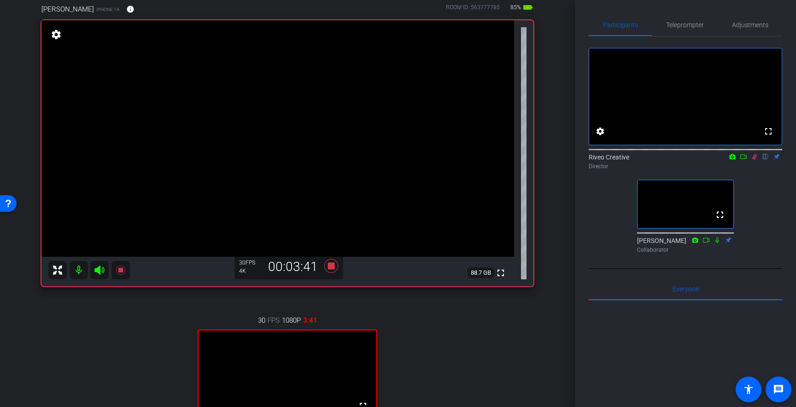
scroll to position [71, 0]
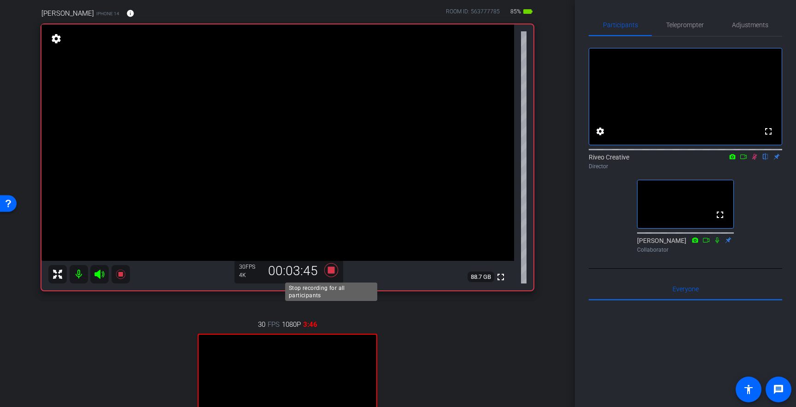
click at [331, 269] on icon at bounding box center [331, 270] width 14 height 14
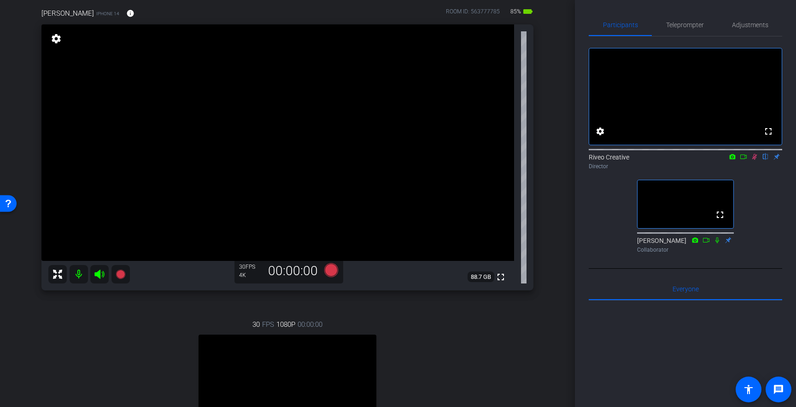
click at [754, 160] on icon at bounding box center [753, 156] width 7 height 6
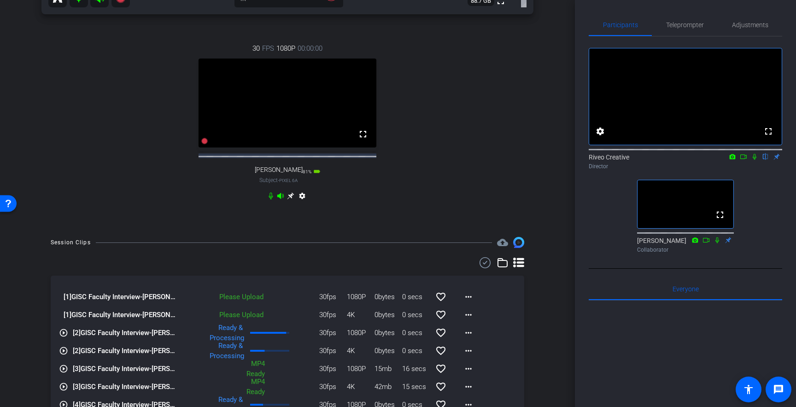
scroll to position [350, 0]
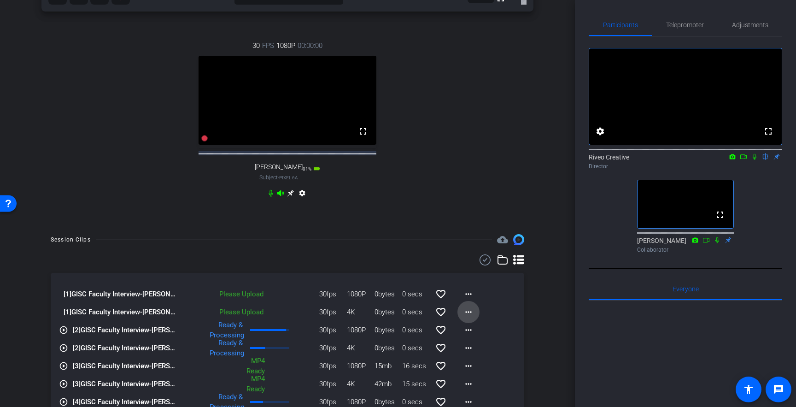
click at [470, 317] on mat-icon "more_horiz" at bounding box center [468, 311] width 11 height 11
click at [469, 337] on span "Upload" at bounding box center [483, 339] width 37 height 11
click at [469, 299] on mat-icon "more_horiz" at bounding box center [468, 293] width 11 height 11
click at [466, 319] on span "Upload" at bounding box center [483, 321] width 37 height 11
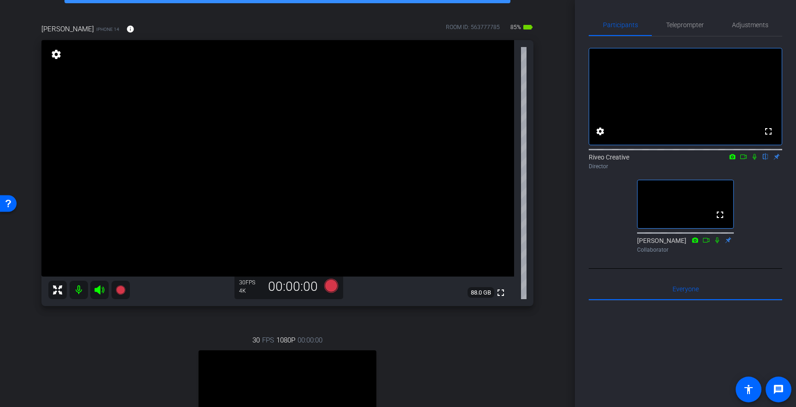
scroll to position [53, 0]
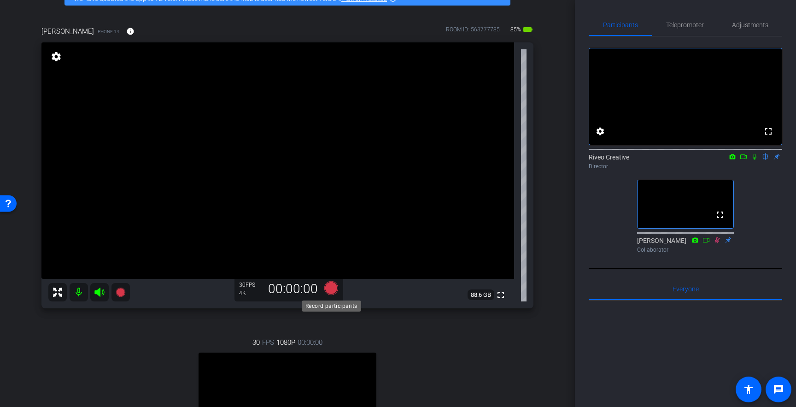
click at [331, 289] on icon at bounding box center [331, 288] width 14 height 14
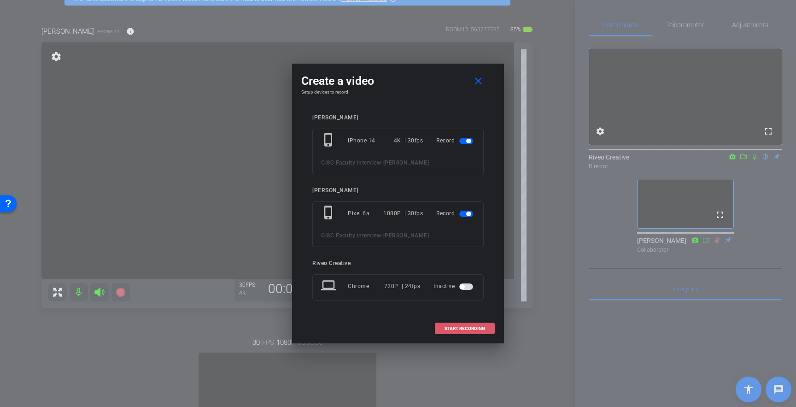
click at [457, 328] on span "START RECORDING" at bounding box center [464, 328] width 41 height 5
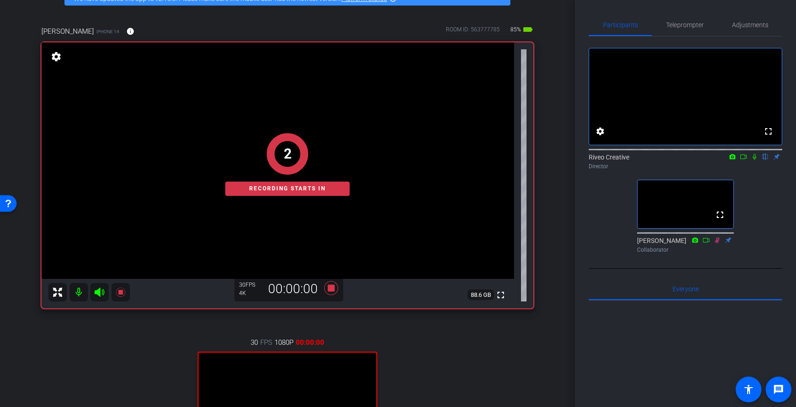
click at [753, 160] on icon at bounding box center [754, 157] width 4 height 6
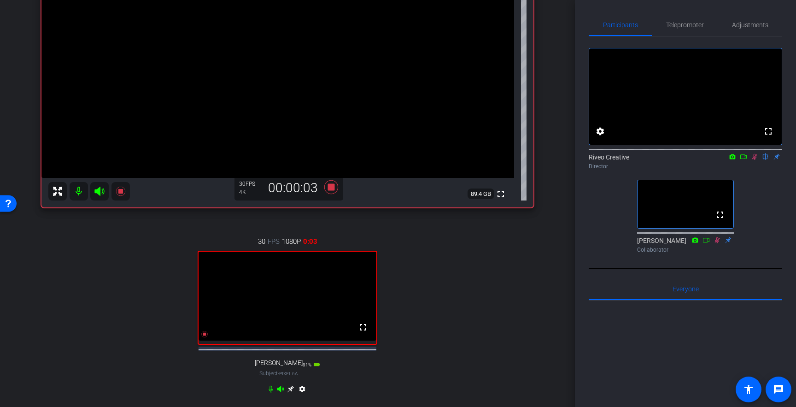
scroll to position [162, 0]
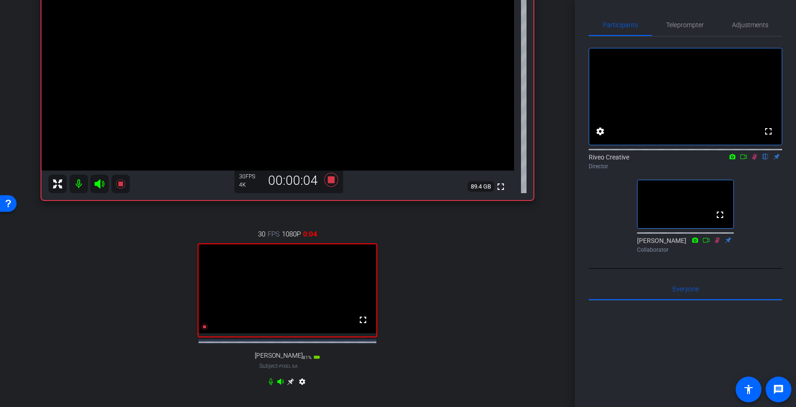
click at [289, 385] on icon at bounding box center [290, 381] width 7 height 7
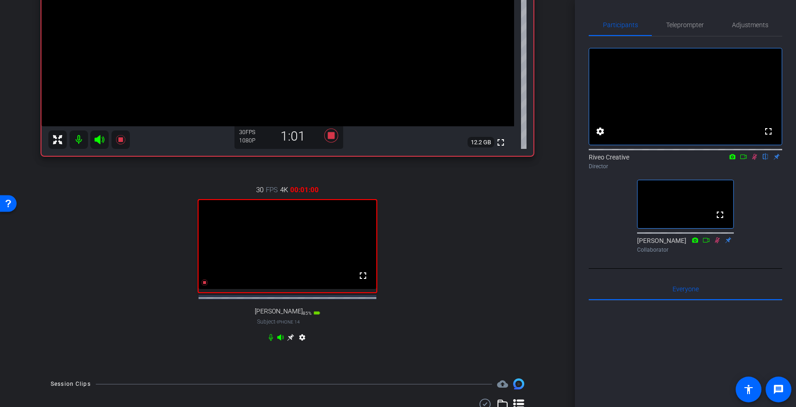
scroll to position [215, 0]
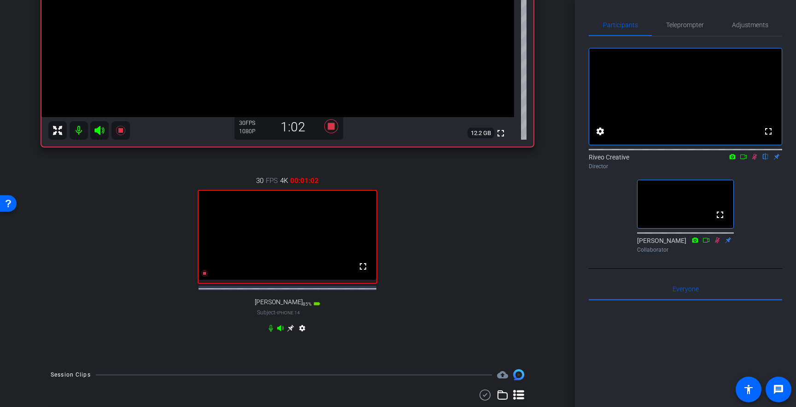
click at [290, 331] on icon at bounding box center [290, 327] width 7 height 7
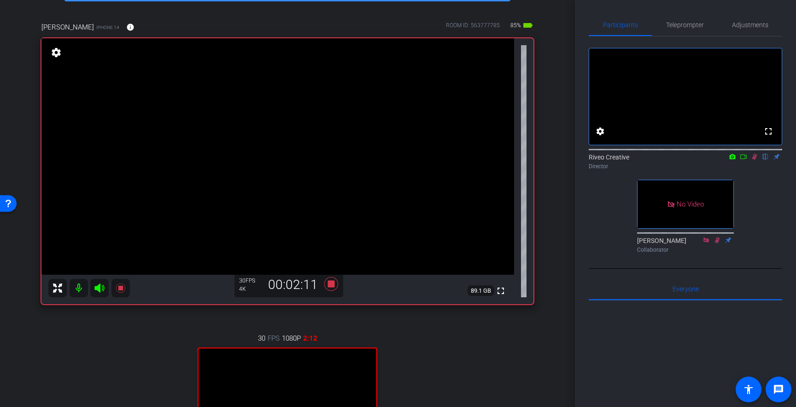
scroll to position [58, 0]
click at [755, 160] on icon at bounding box center [754, 157] width 5 height 6
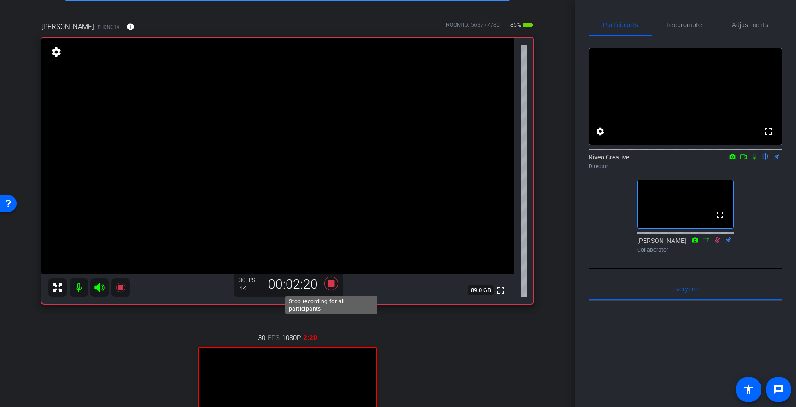
scroll to position [89, 0]
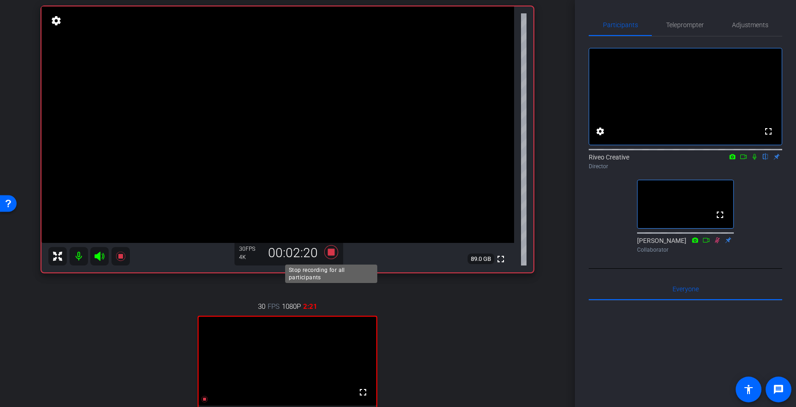
click at [330, 250] on icon at bounding box center [331, 252] width 14 height 14
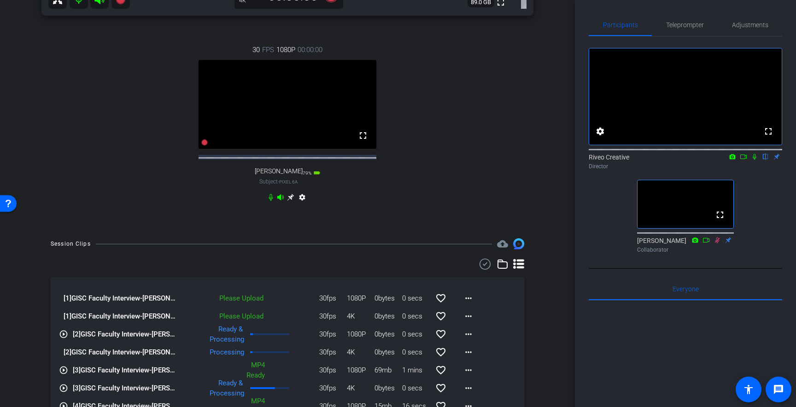
scroll to position [348, 0]
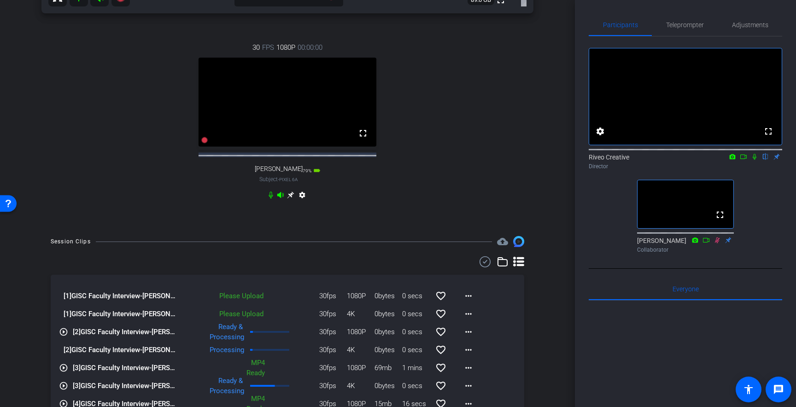
click at [481, 324] on div "[1] GISC Faculty Interview-[PERSON_NAME]-2025-09-29-11-24-06-667-1 Please Uploa…" at bounding box center [287, 392] width 473 height 236
click at [476, 324] on span at bounding box center [468, 313] width 22 height 22
click at [473, 338] on span "Upload" at bounding box center [483, 341] width 37 height 11
click at [469, 301] on mat-icon "more_horiz" at bounding box center [468, 295] width 11 height 11
click at [467, 320] on span "Upload" at bounding box center [483, 323] width 37 height 11
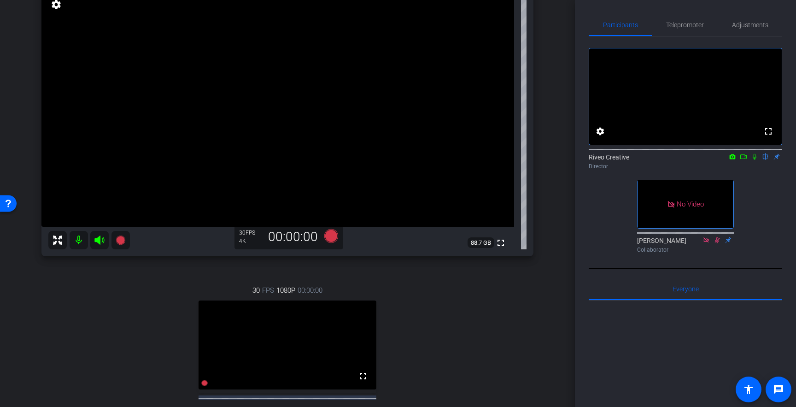
scroll to position [107, 0]
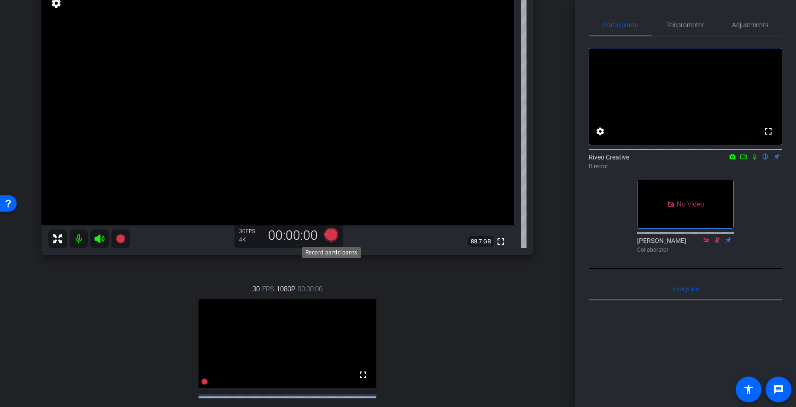
click at [333, 230] on icon at bounding box center [331, 234] width 14 height 14
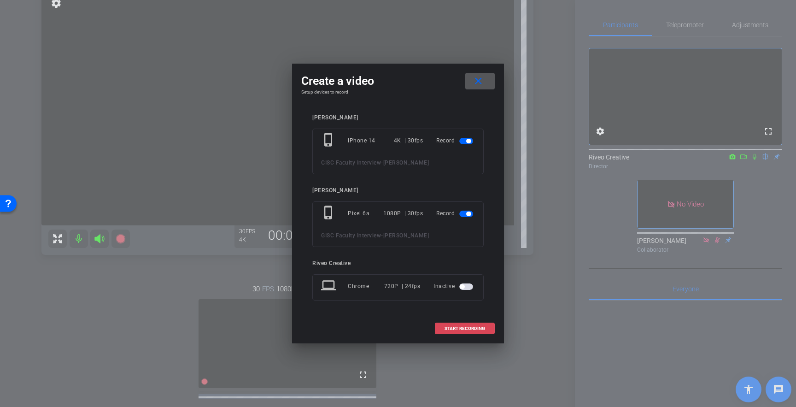
click at [443, 328] on span at bounding box center [464, 328] width 59 height 22
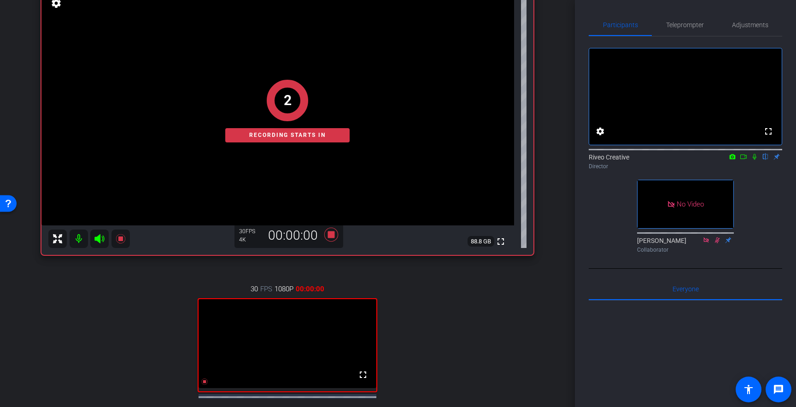
click at [755, 160] on icon at bounding box center [754, 157] width 4 height 6
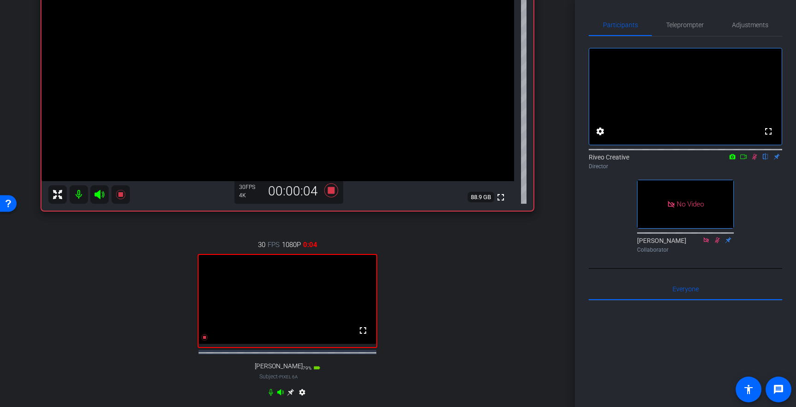
scroll to position [155, 0]
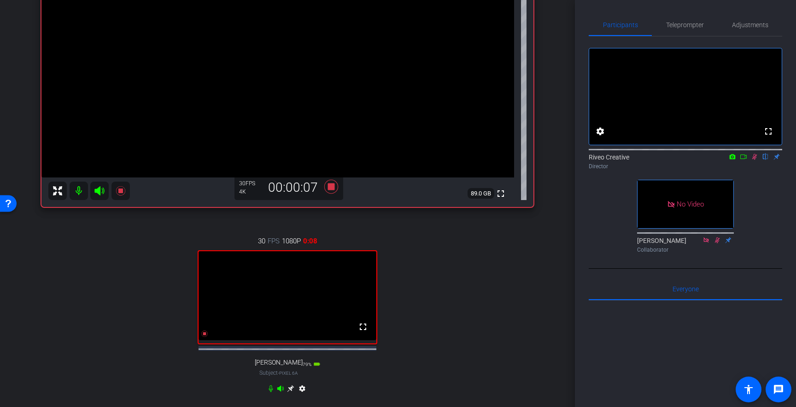
click at [292, 392] on icon at bounding box center [290, 388] width 7 height 7
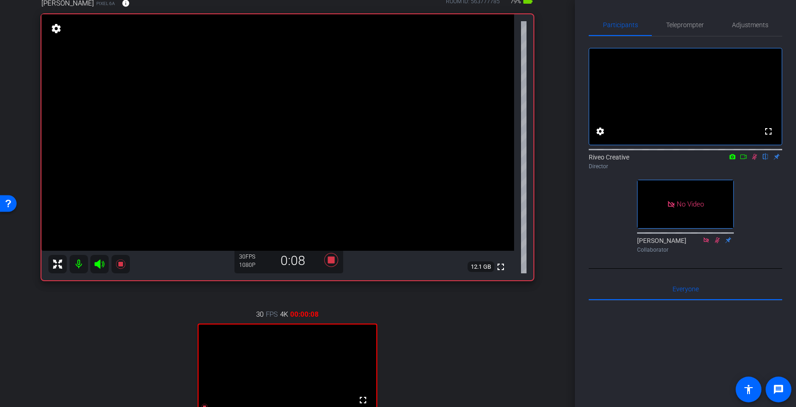
scroll to position [67, 0]
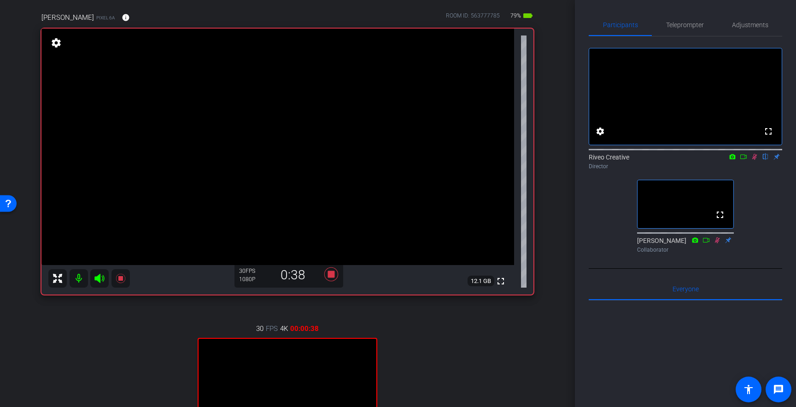
click at [755, 160] on icon at bounding box center [754, 157] width 5 height 6
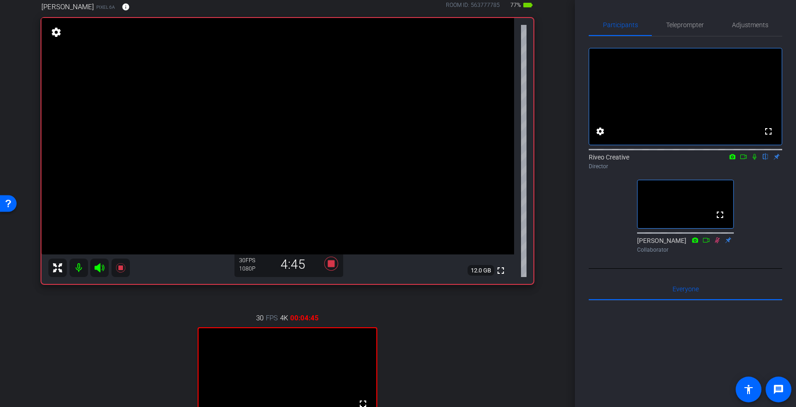
scroll to position [70, 0]
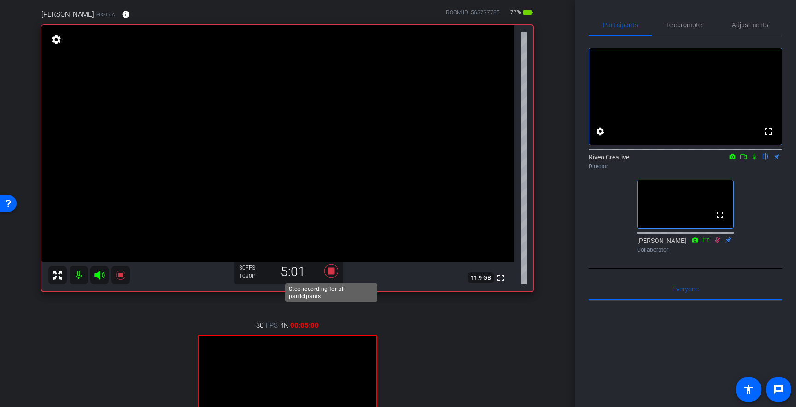
click at [330, 273] on icon at bounding box center [331, 271] width 14 height 14
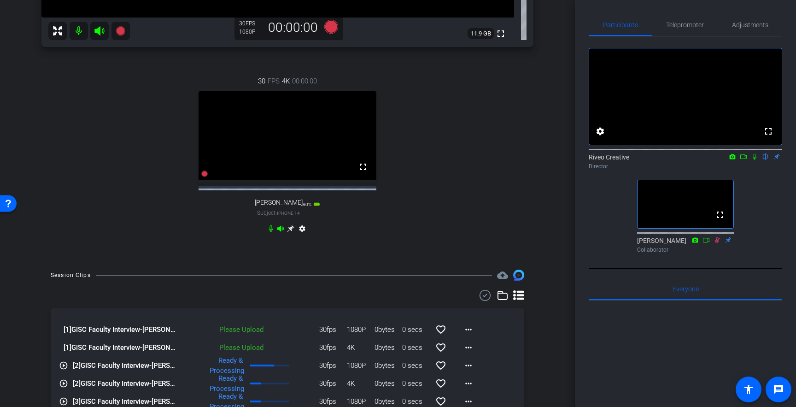
scroll to position [416, 0]
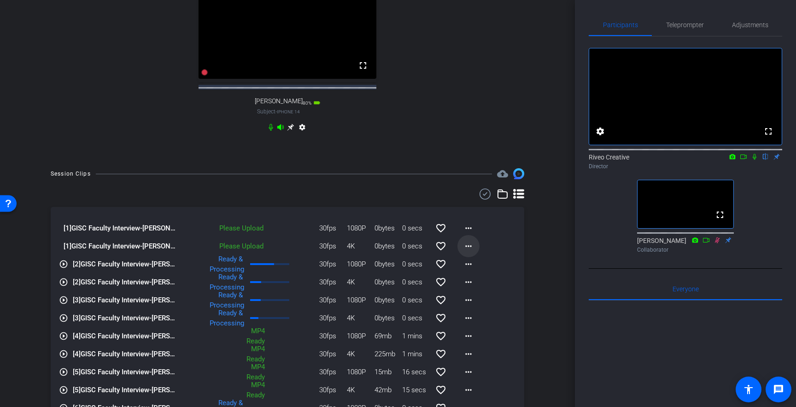
click at [469, 250] on mat-icon "more_horiz" at bounding box center [468, 245] width 11 height 11
click at [465, 270] on span "Upload" at bounding box center [483, 273] width 37 height 11
click at [465, 233] on mat-icon "more_horiz" at bounding box center [468, 227] width 11 height 11
click at [466, 252] on span "Upload" at bounding box center [483, 255] width 37 height 11
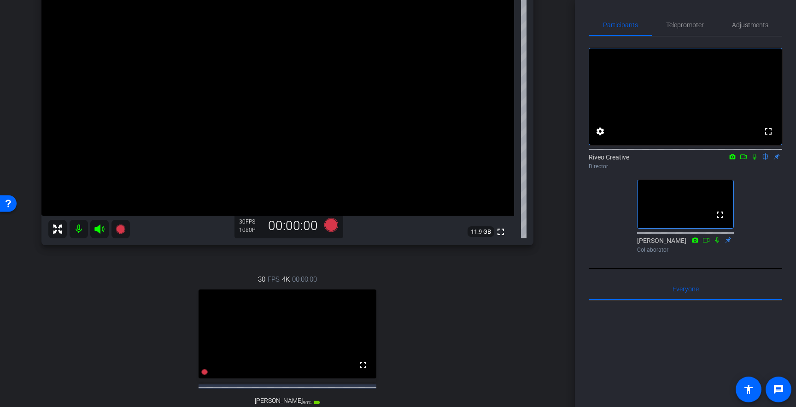
scroll to position [109, 0]
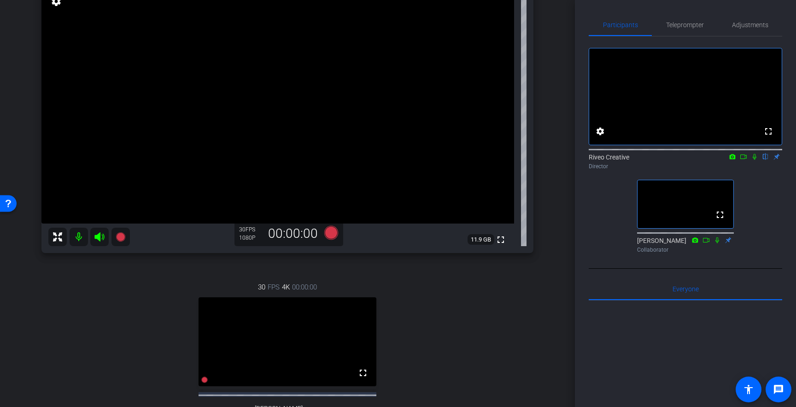
click at [528, 311] on div "30 FPS 4K 00:00:00 fullscreen [PERSON_NAME] Subject - iPhone 14 80% battery_std…" at bounding box center [287, 362] width 492 height 190
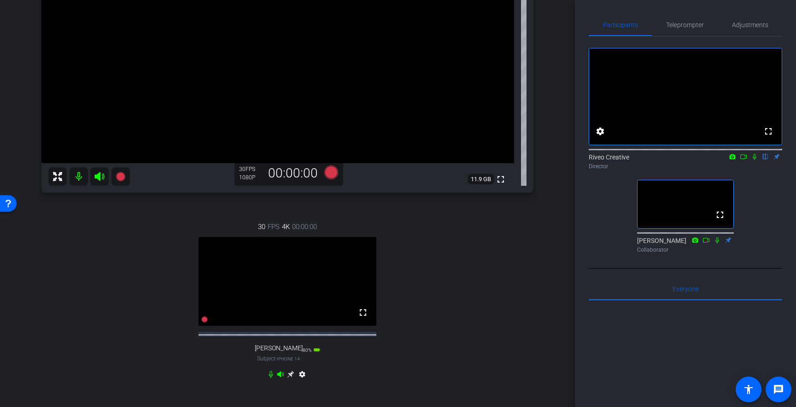
scroll to position [164, 0]
